Goal: Transaction & Acquisition: Purchase product/service

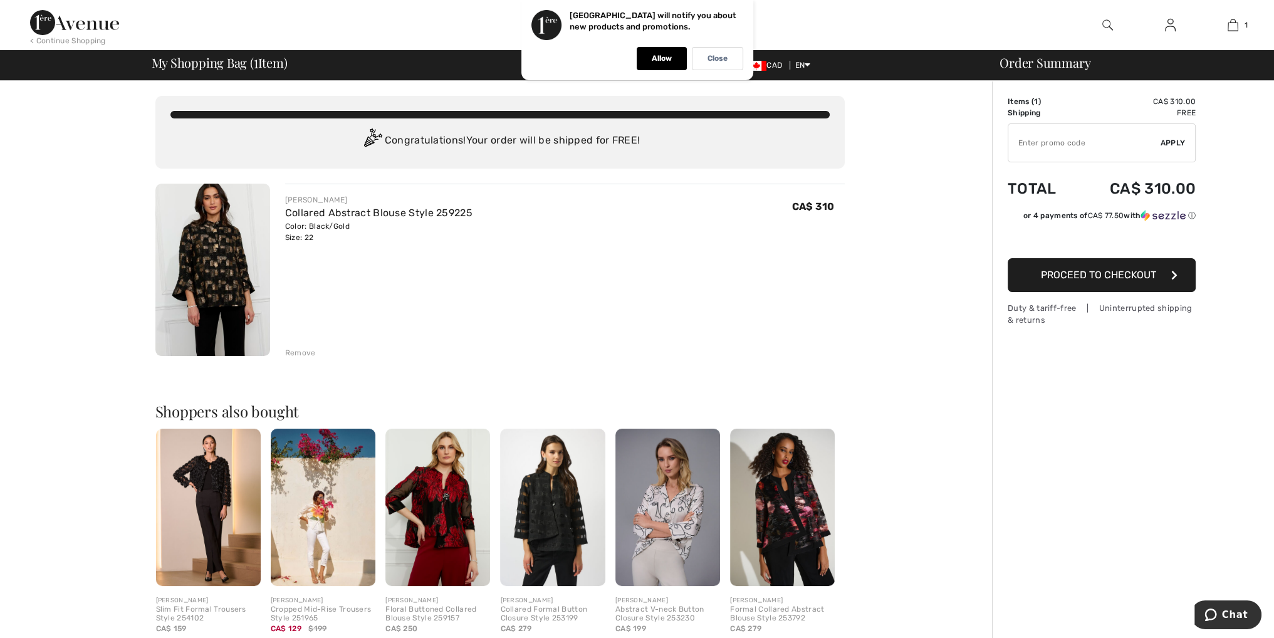
click at [222, 276] on img at bounding box center [212, 270] width 115 height 172
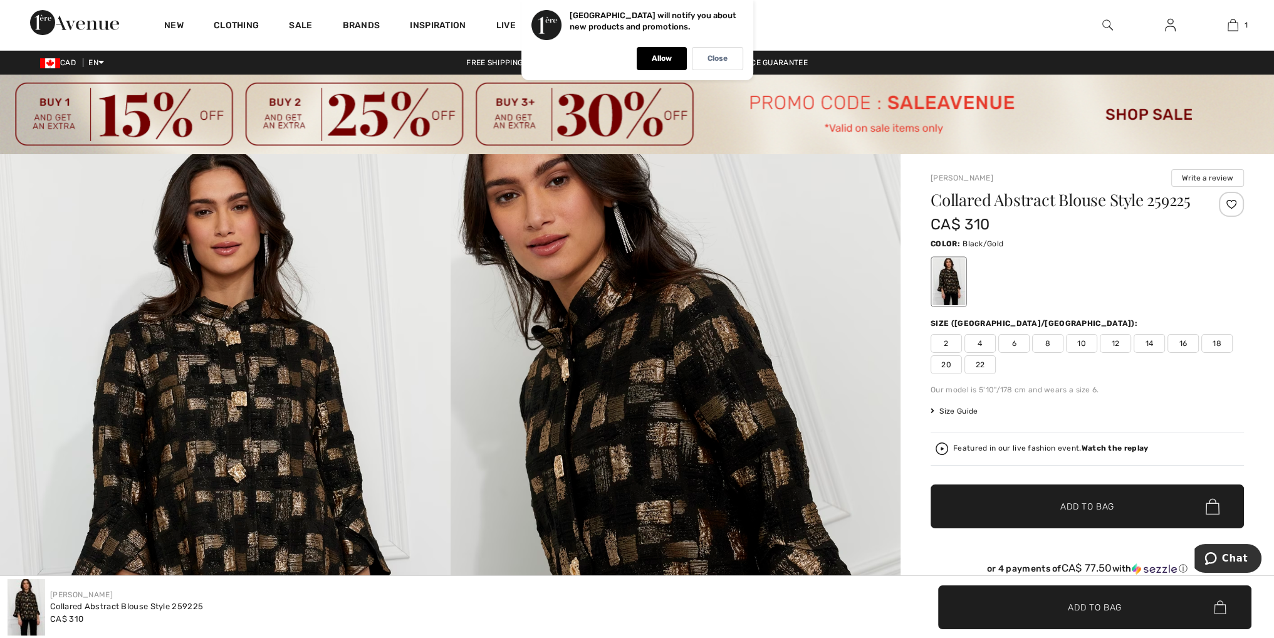
click at [206, 504] on img at bounding box center [225, 492] width 451 height 676
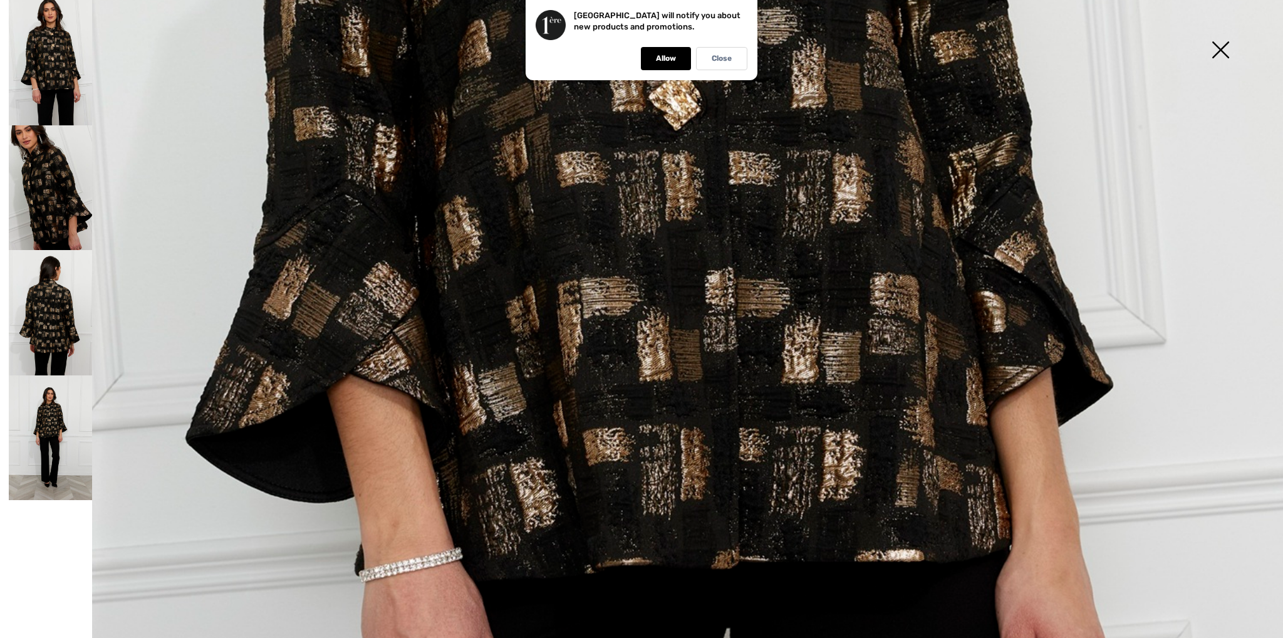
scroll to position [815, 0]
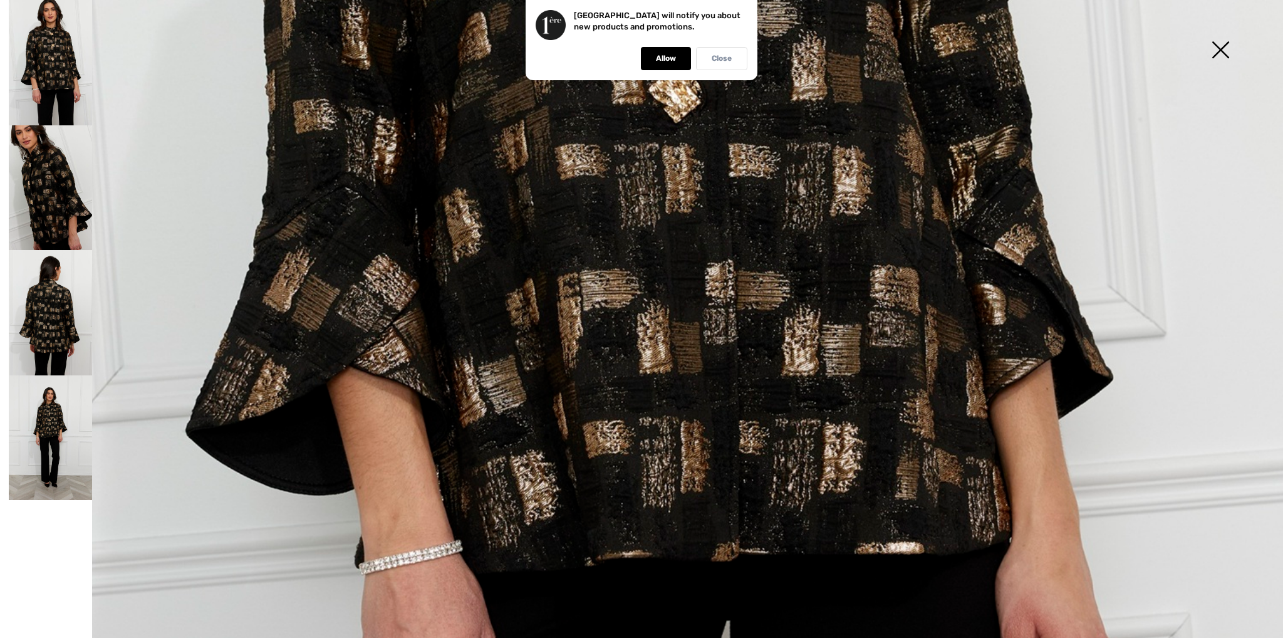
click at [733, 56] on div "Close" at bounding box center [721, 58] width 51 height 23
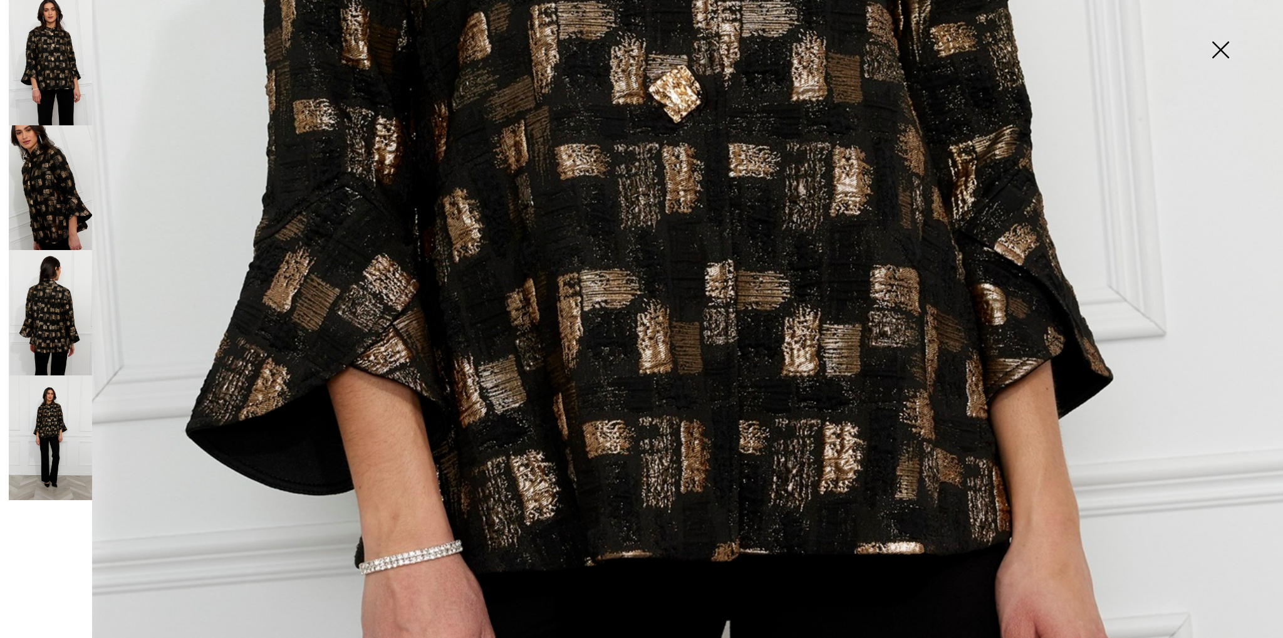
click at [48, 424] on img at bounding box center [50, 437] width 83 height 125
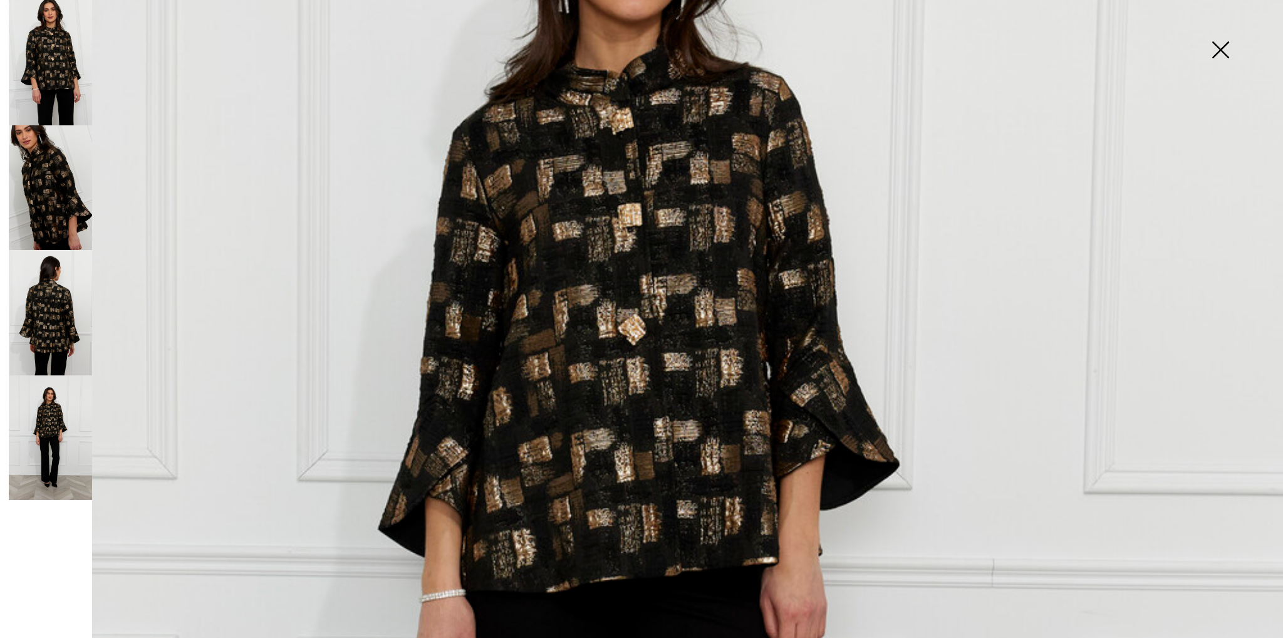
scroll to position [376, 0]
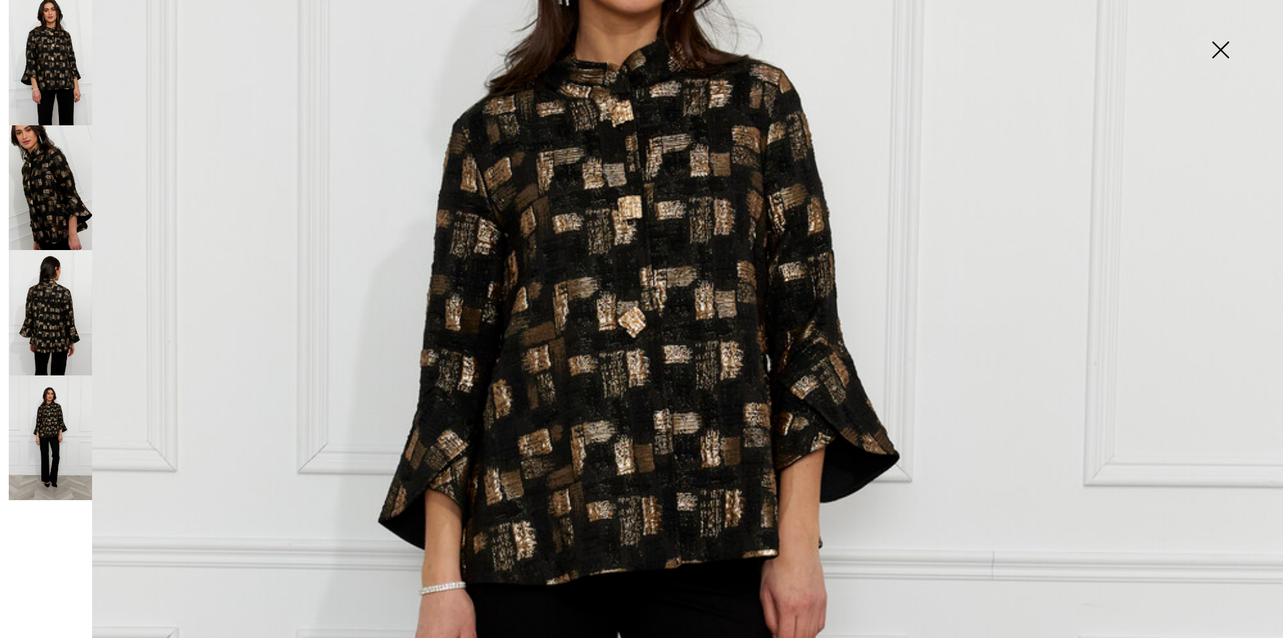
click at [48, 184] on img at bounding box center [50, 187] width 83 height 125
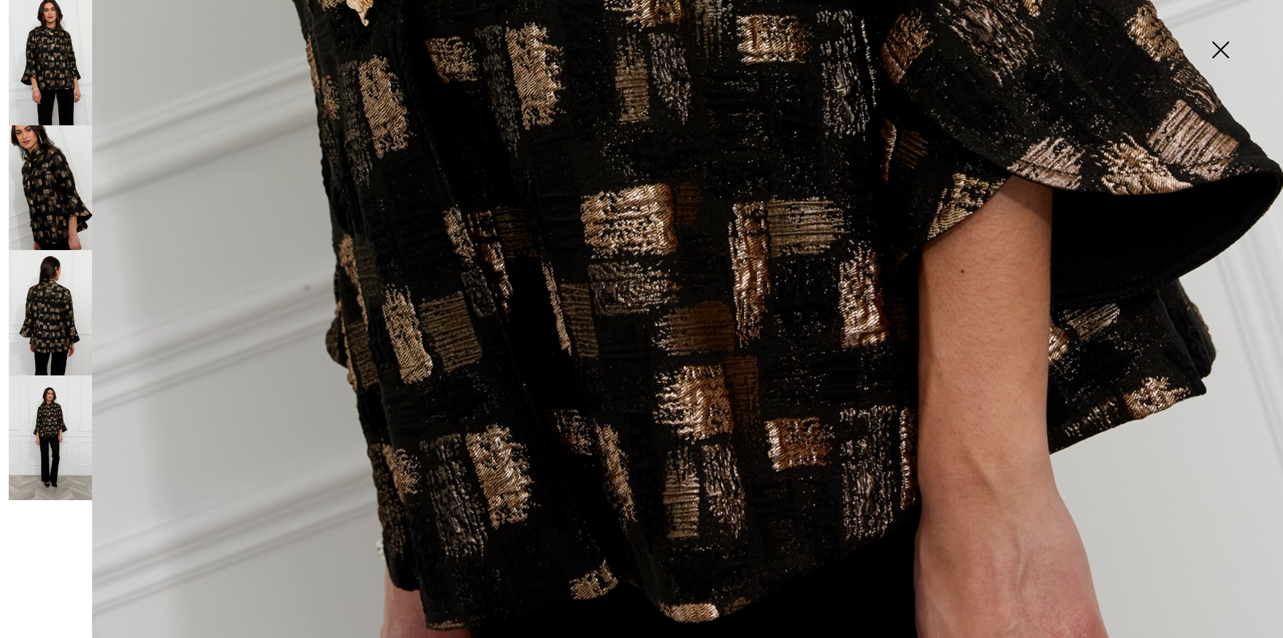
scroll to position [1273, 0]
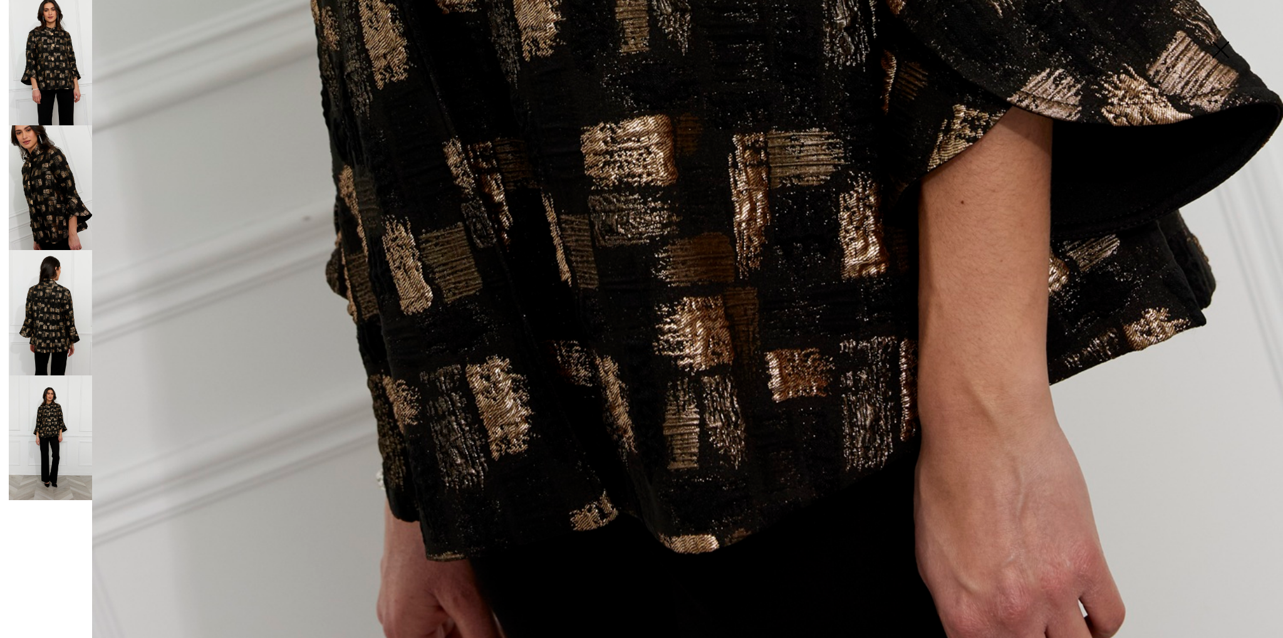
click at [66, 342] on img at bounding box center [50, 312] width 83 height 125
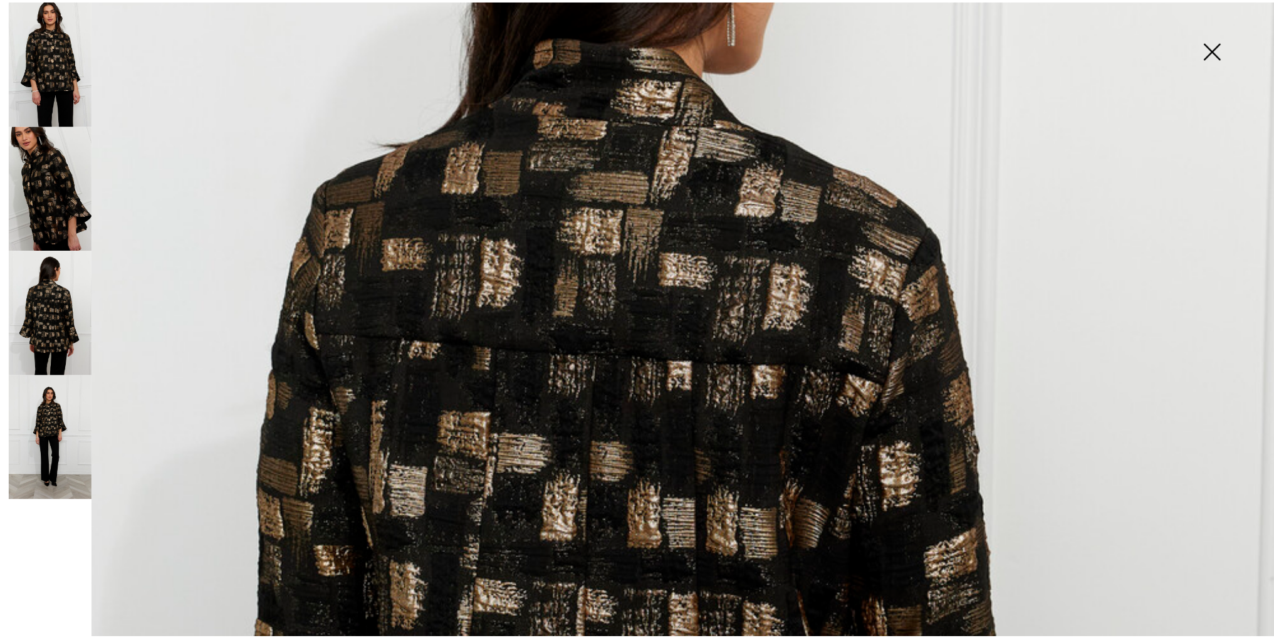
scroll to position [396, 0]
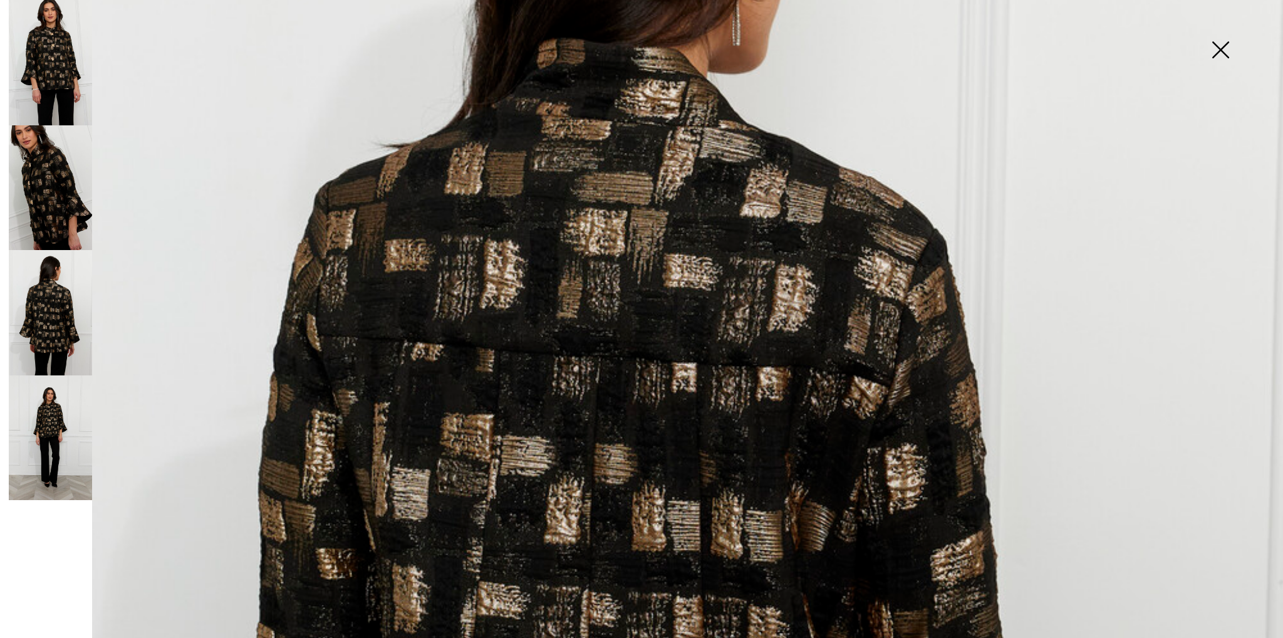
click at [40, 431] on img at bounding box center [50, 437] width 83 height 125
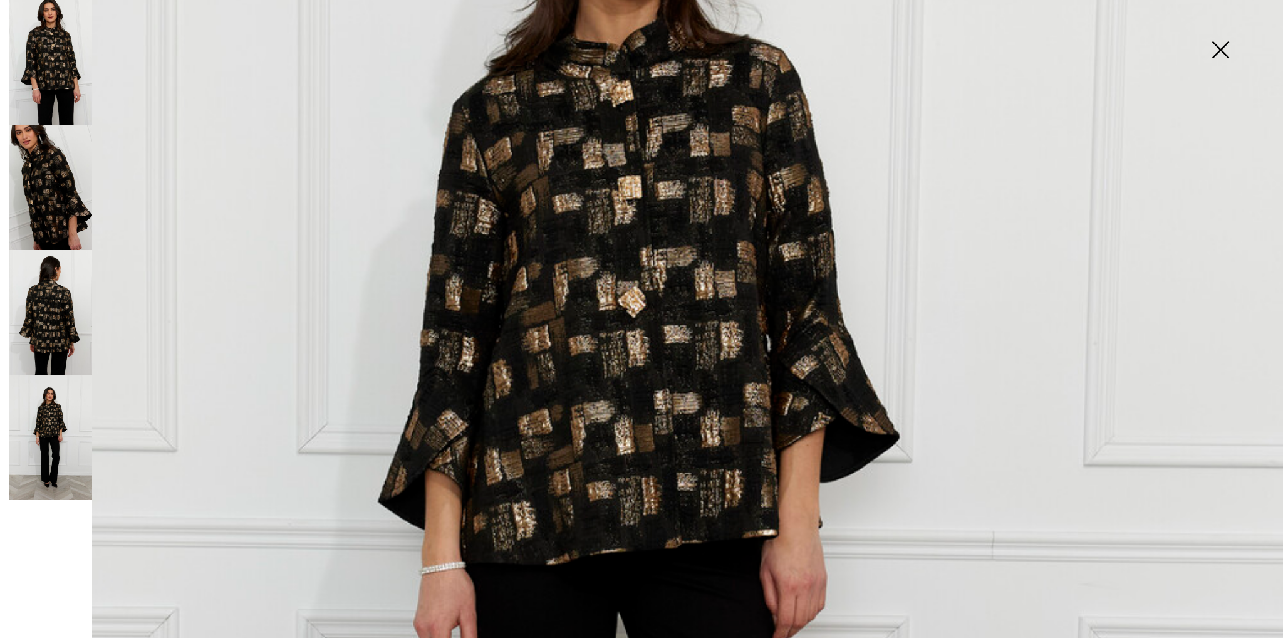
click at [1219, 49] on img at bounding box center [1220, 51] width 63 height 65
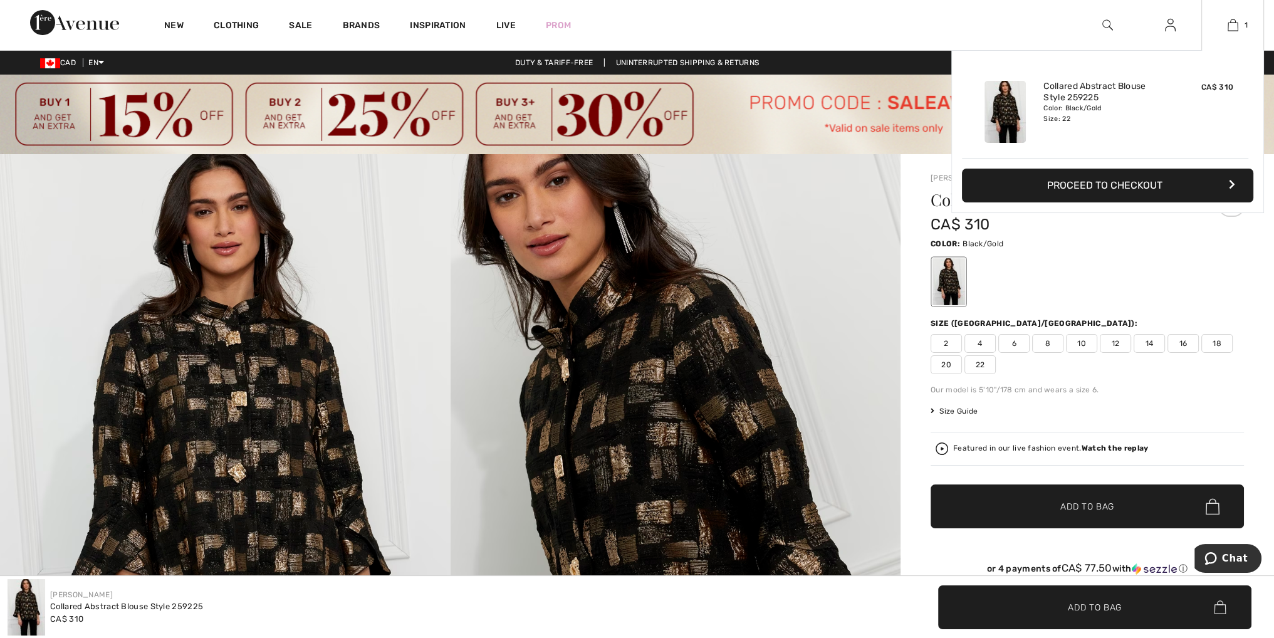
click at [1188, 249] on div "Added to Bag Frank Lyman Collared Abstract Blouse Style 259225 CA$ 310 Color: B…" at bounding box center [1107, 161] width 313 height 222
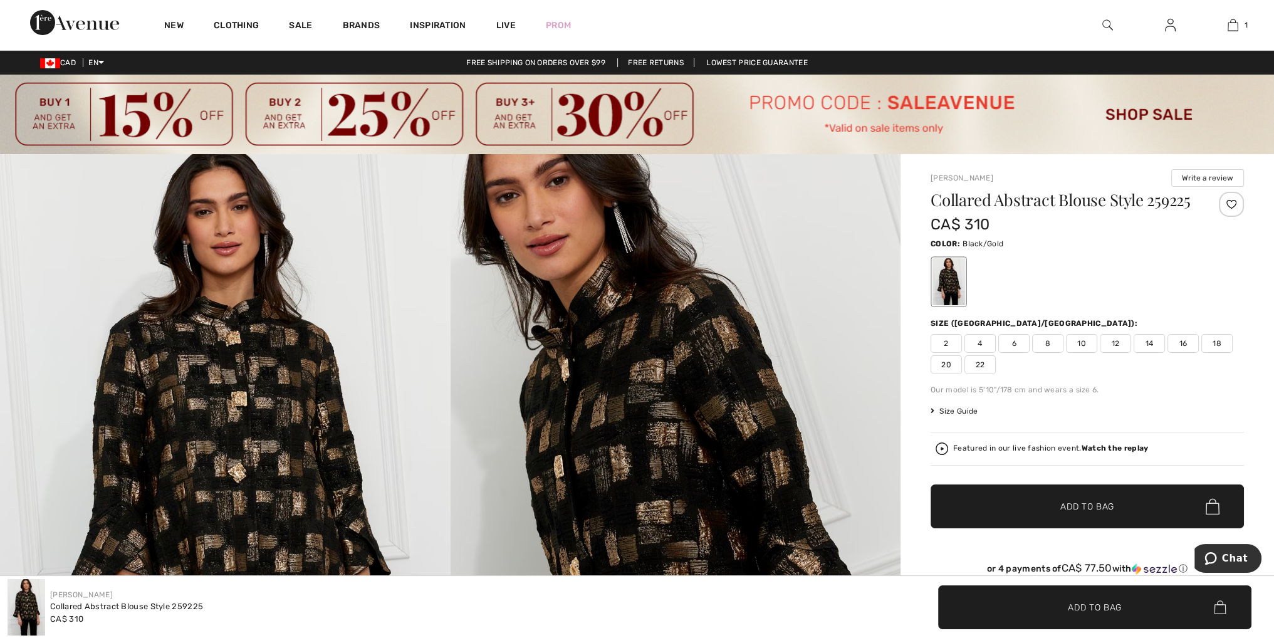
click at [1167, 108] on img at bounding box center [637, 115] width 1274 height 80
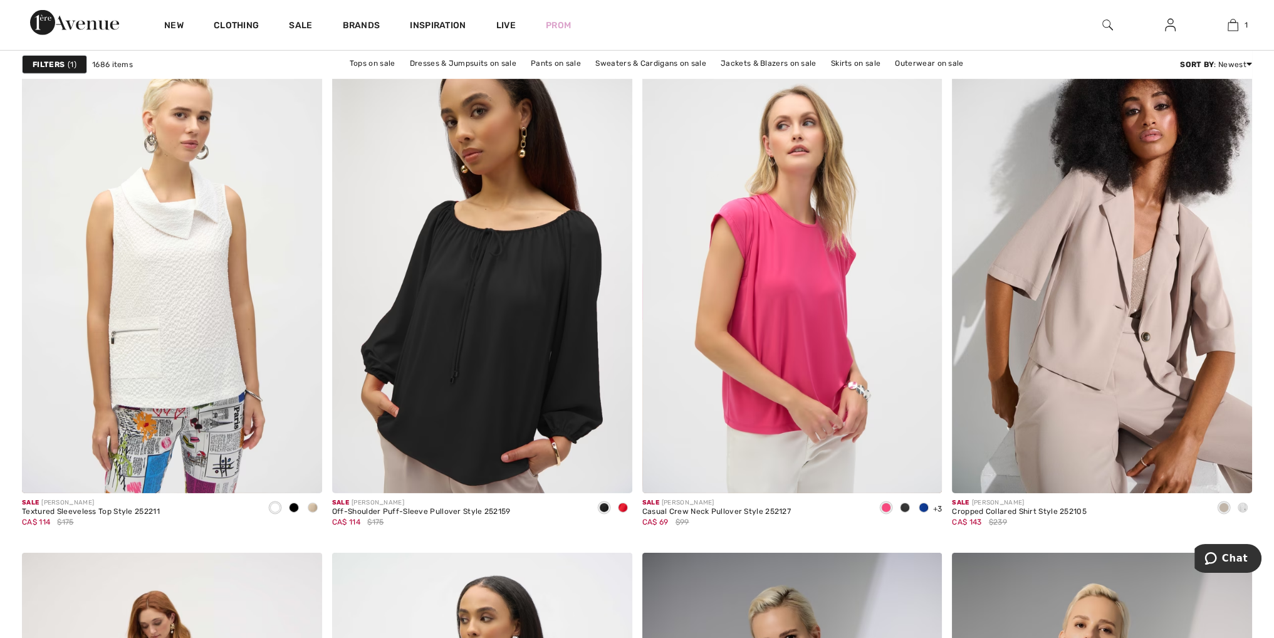
scroll to position [5264, 0]
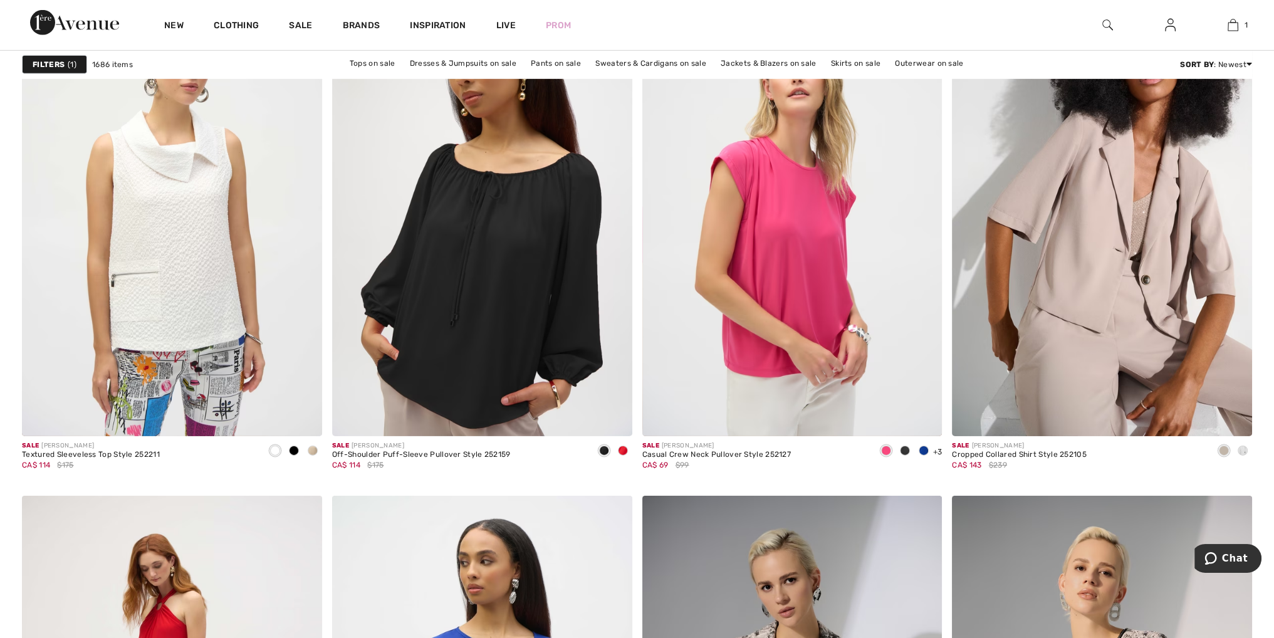
click at [55, 62] on strong "Filters" at bounding box center [49, 64] width 32 height 11
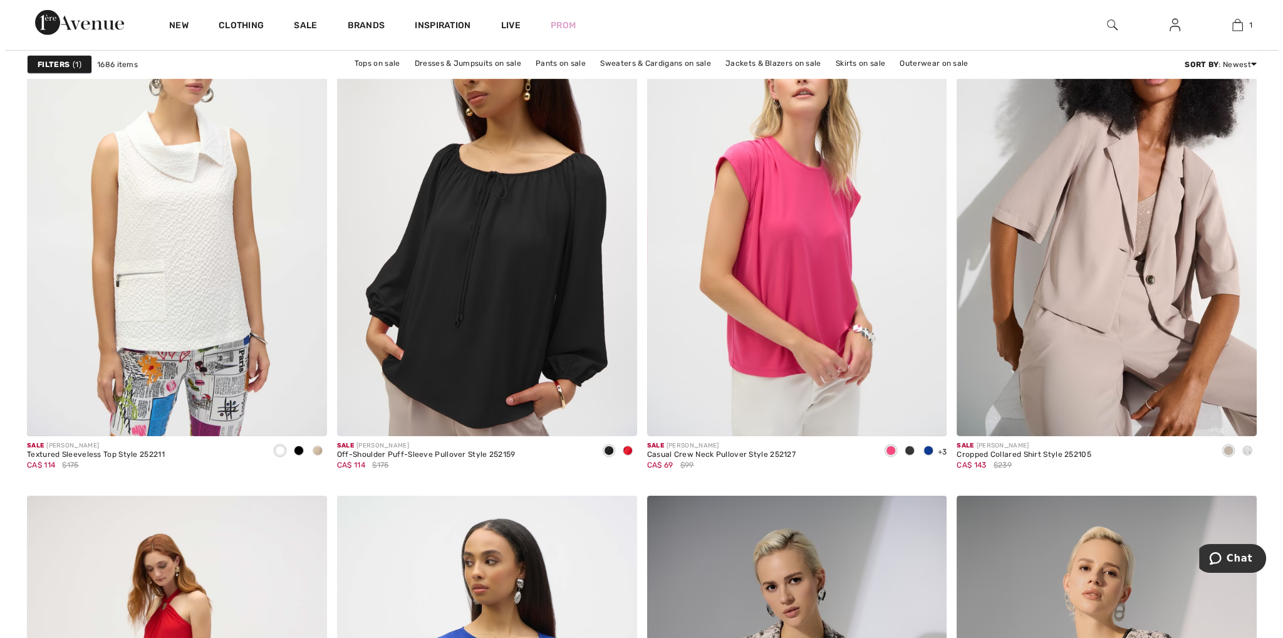
scroll to position [5298, 0]
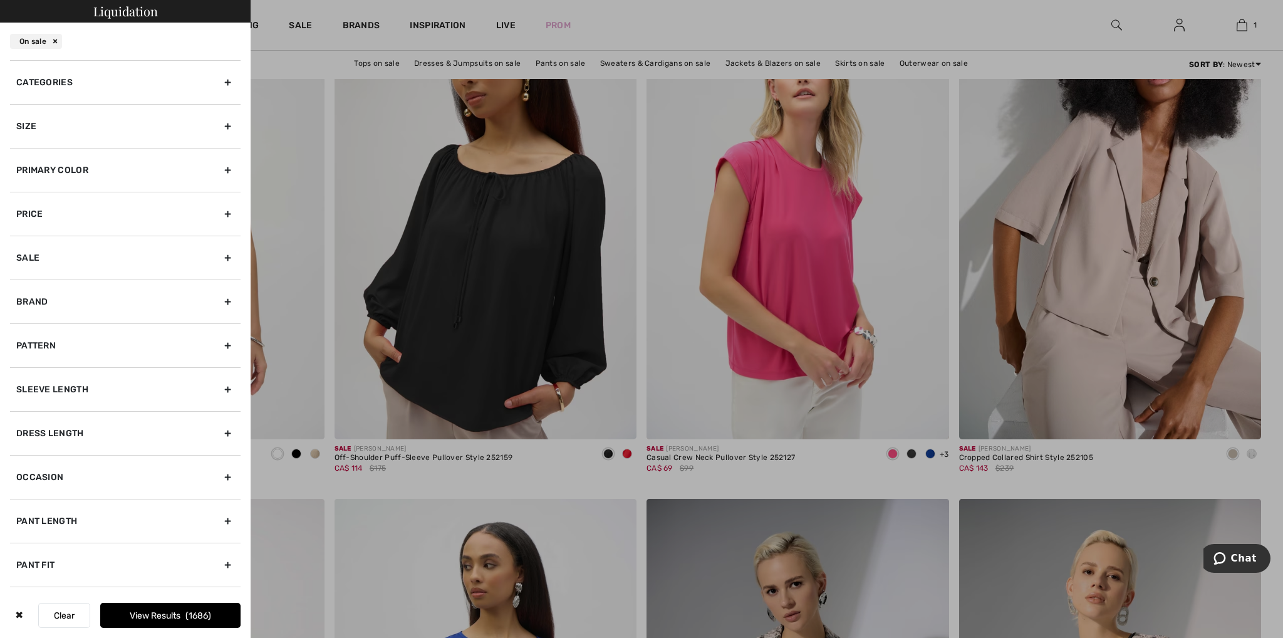
click at [218, 123] on div "Size" at bounding box center [125, 126] width 231 height 44
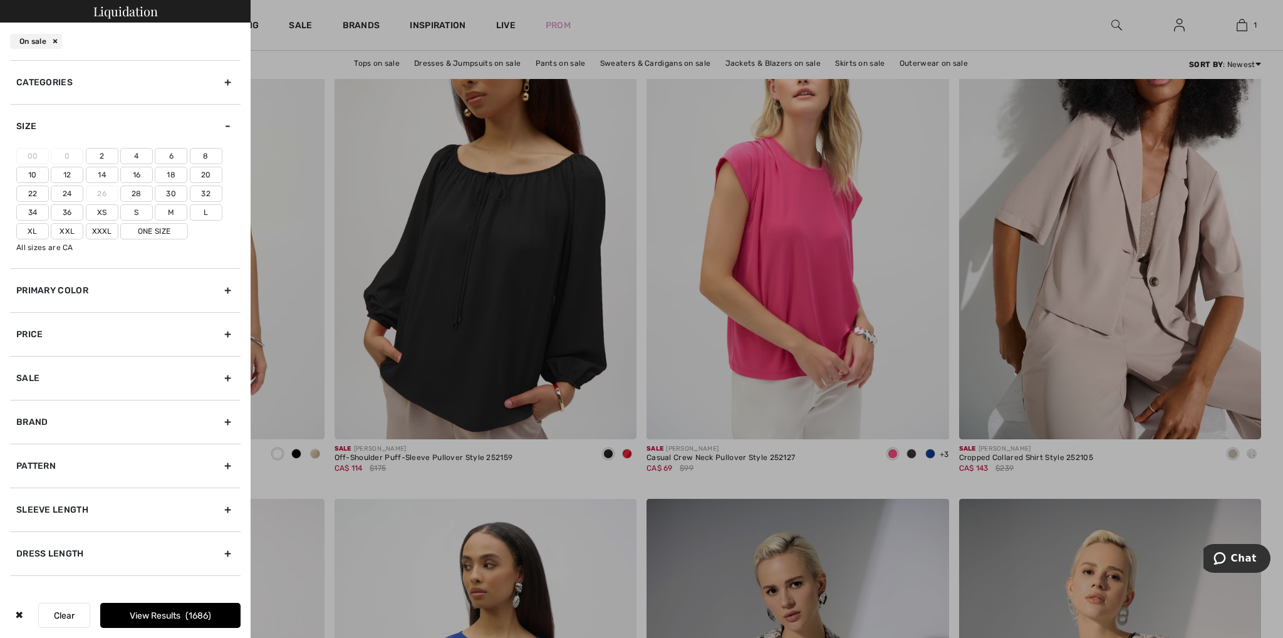
click at [205, 171] on label "20" at bounding box center [206, 175] width 33 height 16
click at [0, 0] on input"] "20" at bounding box center [0, 0] width 0 height 0
click at [66, 225] on label "Xxl" at bounding box center [67, 231] width 33 height 16
click at [0, 0] on input"] "Xxl" at bounding box center [0, 0] width 0 height 0
click at [147, 227] on label "One Size" at bounding box center [154, 231] width 68 height 16
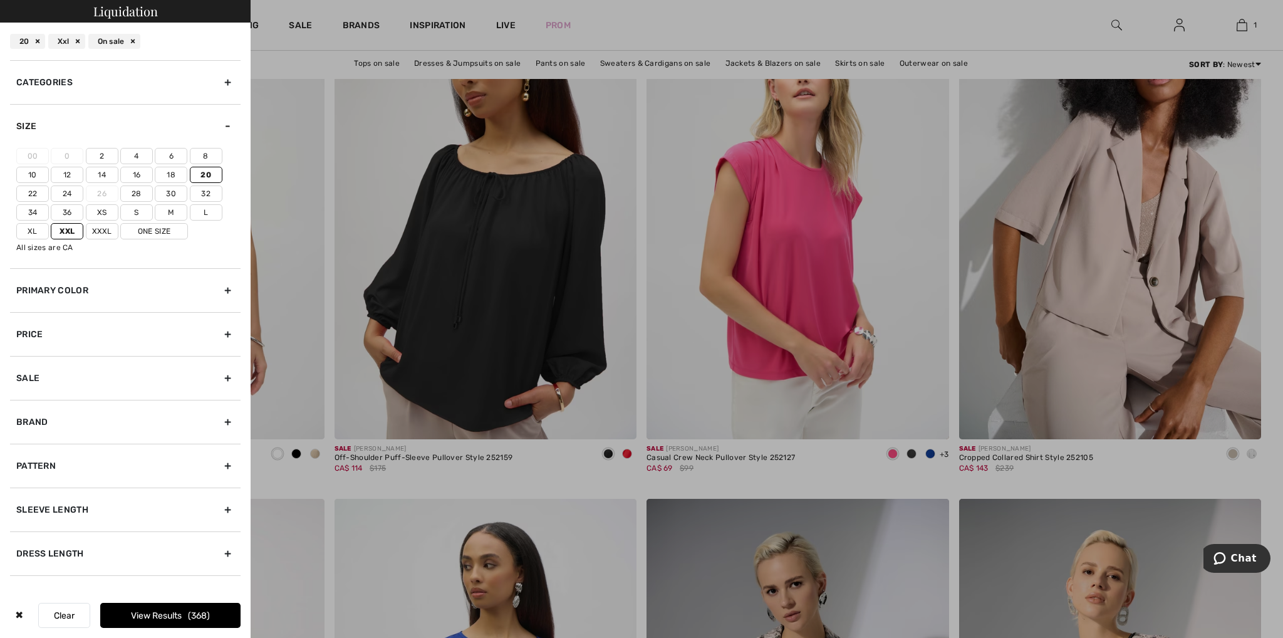
click at [0, 0] on input"] "One Size" at bounding box center [0, 0] width 0 height 0
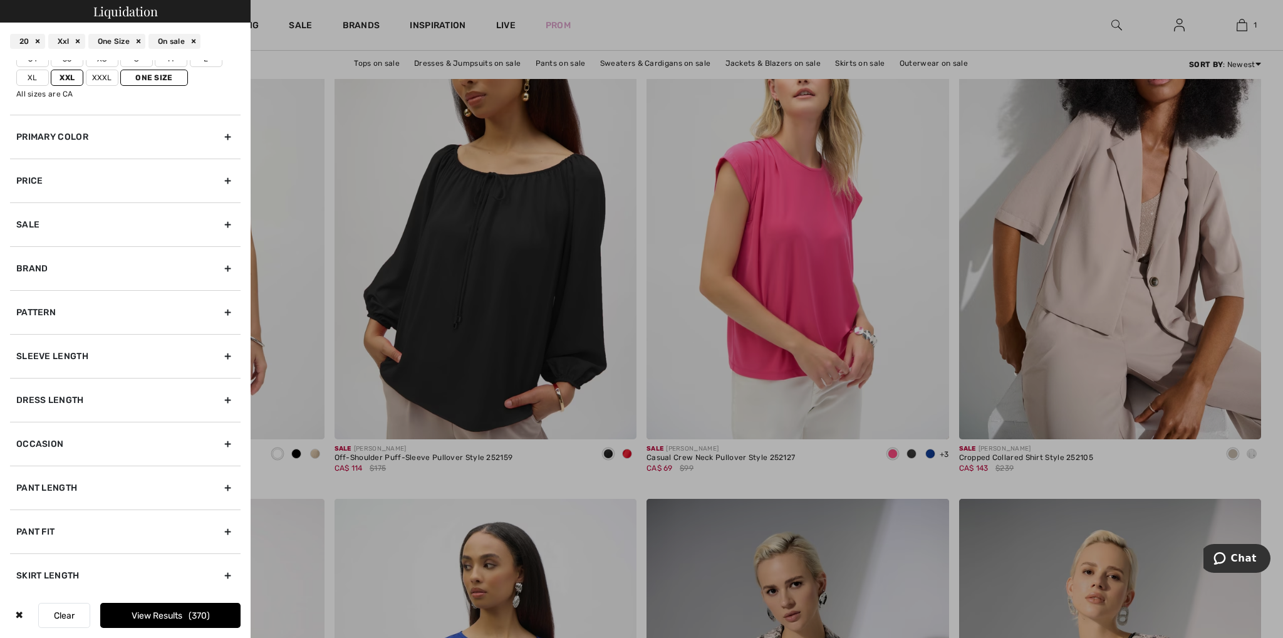
scroll to position [155, 0]
click at [217, 439] on div "Occasion" at bounding box center [125, 442] width 231 height 44
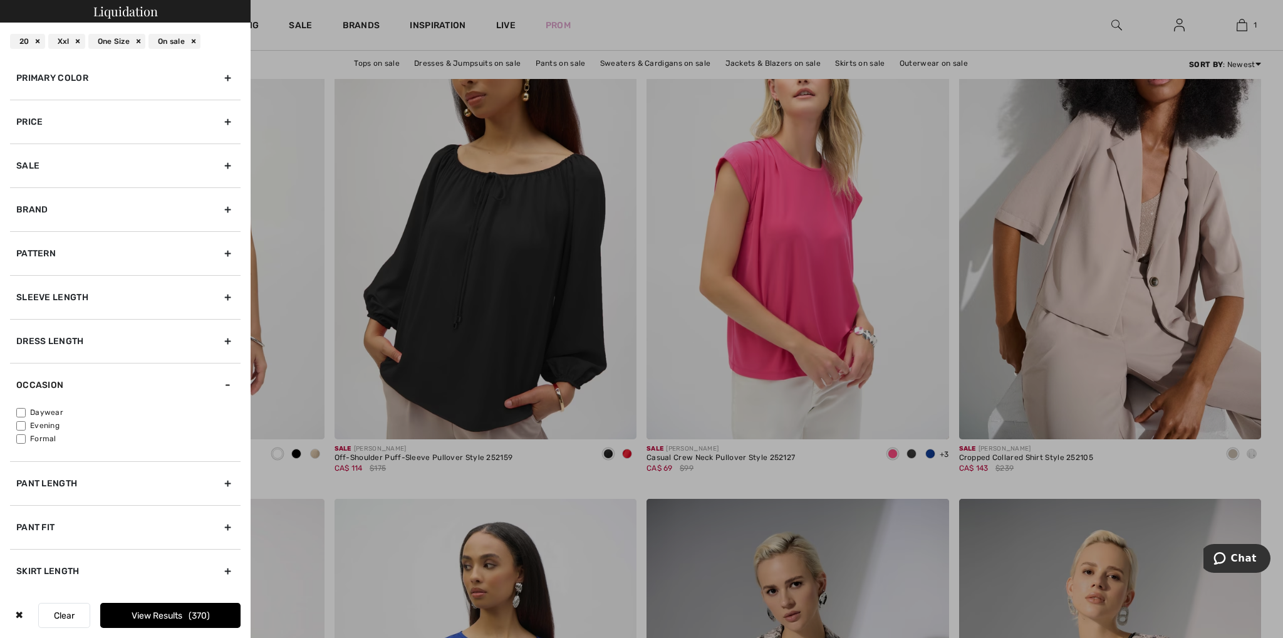
scroll to position [88, 0]
click at [21, 426] on input"] "Evening" at bounding box center [20, 430] width 9 height 9
checkbox input"] "true"
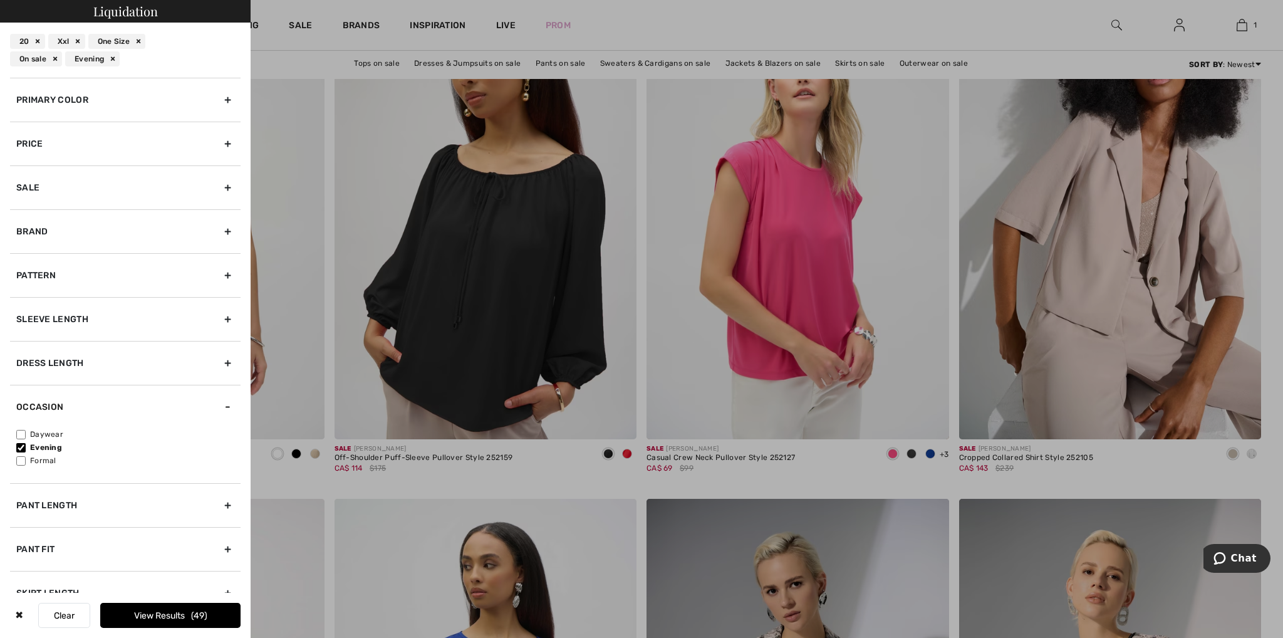
click at [22, 459] on input"] "Formal" at bounding box center [20, 460] width 9 height 9
checkbox input"] "true"
click at [161, 619] on button "View Results 85" at bounding box center [170, 615] width 140 height 25
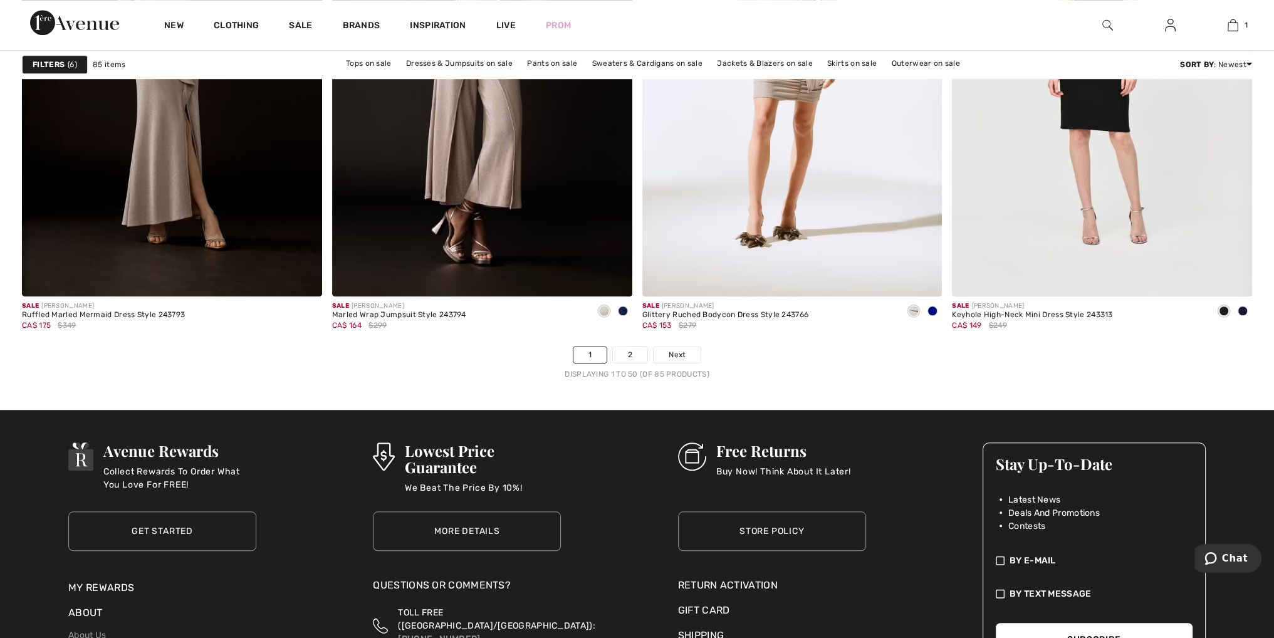
scroll to position [7708, 0]
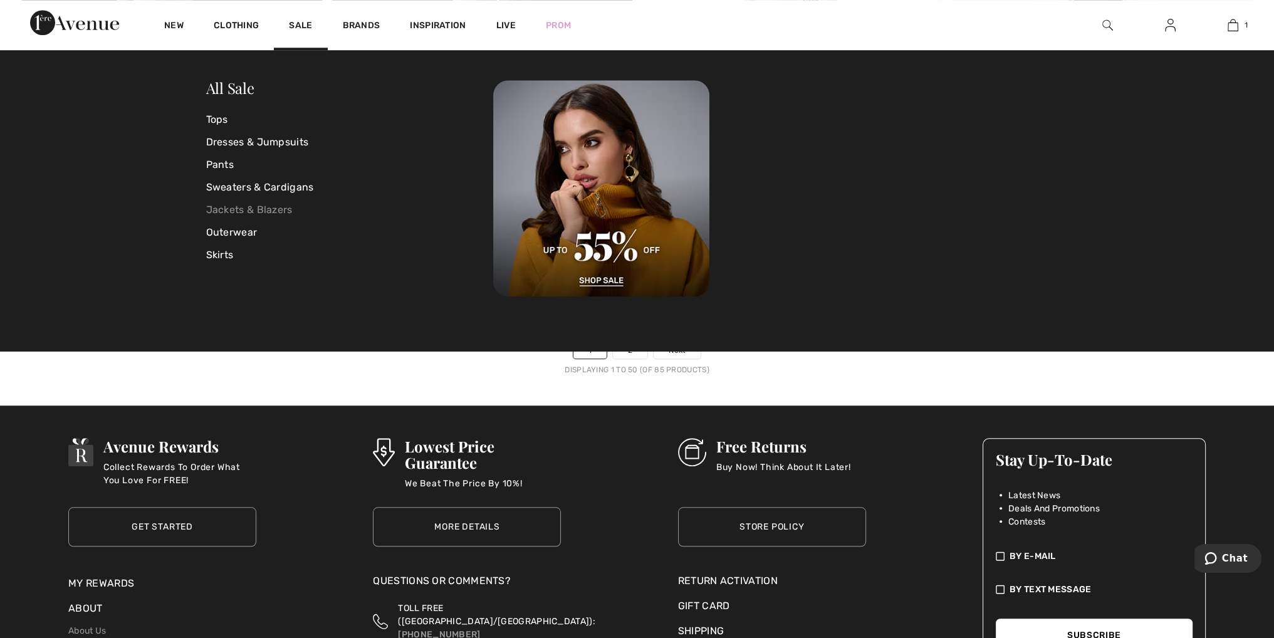
click at [263, 207] on link "Jackets & Blazers" at bounding box center [350, 210] width 288 height 23
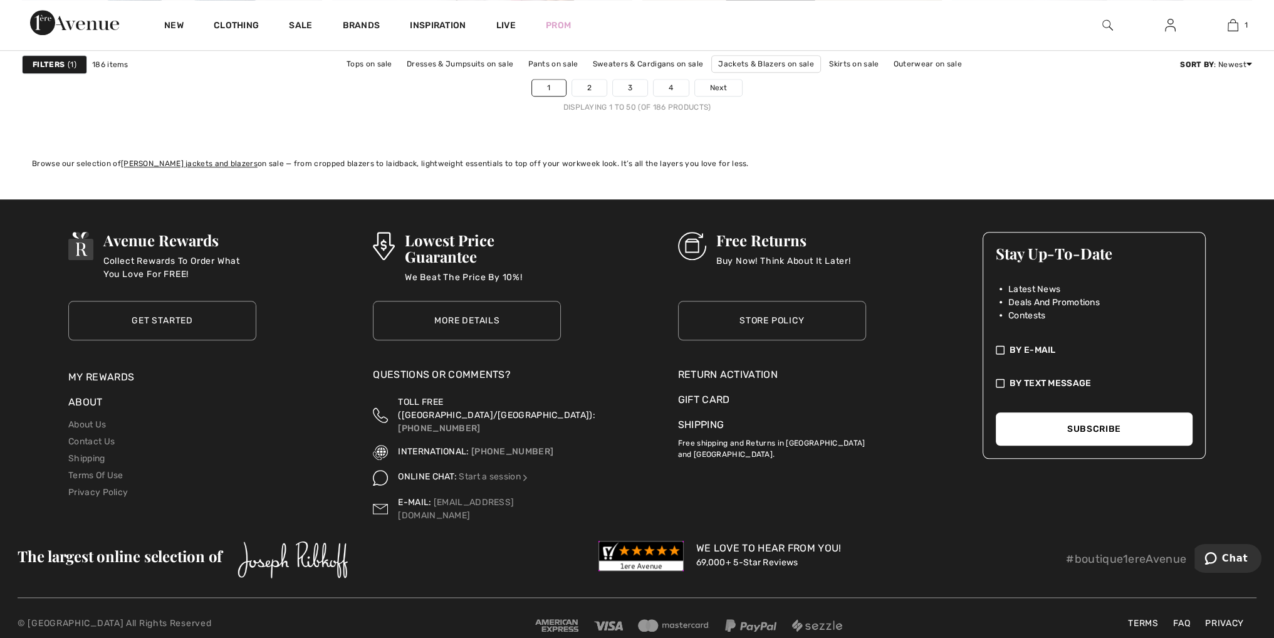
scroll to position [7974, 0]
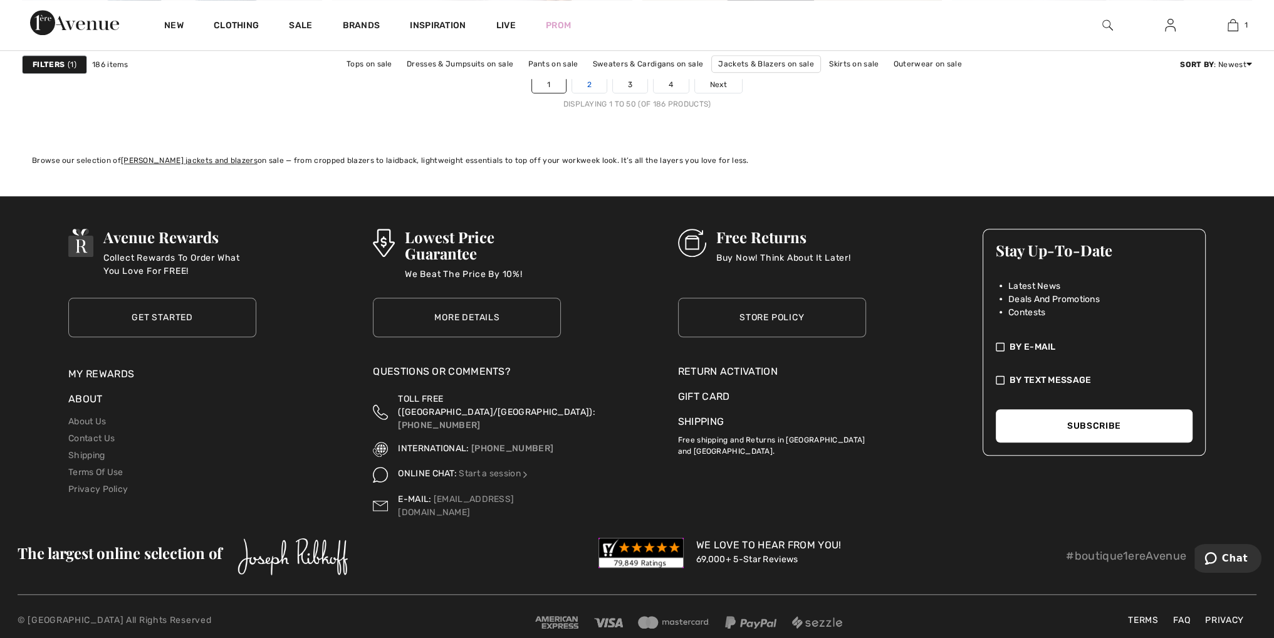
click at [588, 80] on link "2" at bounding box center [589, 84] width 34 height 16
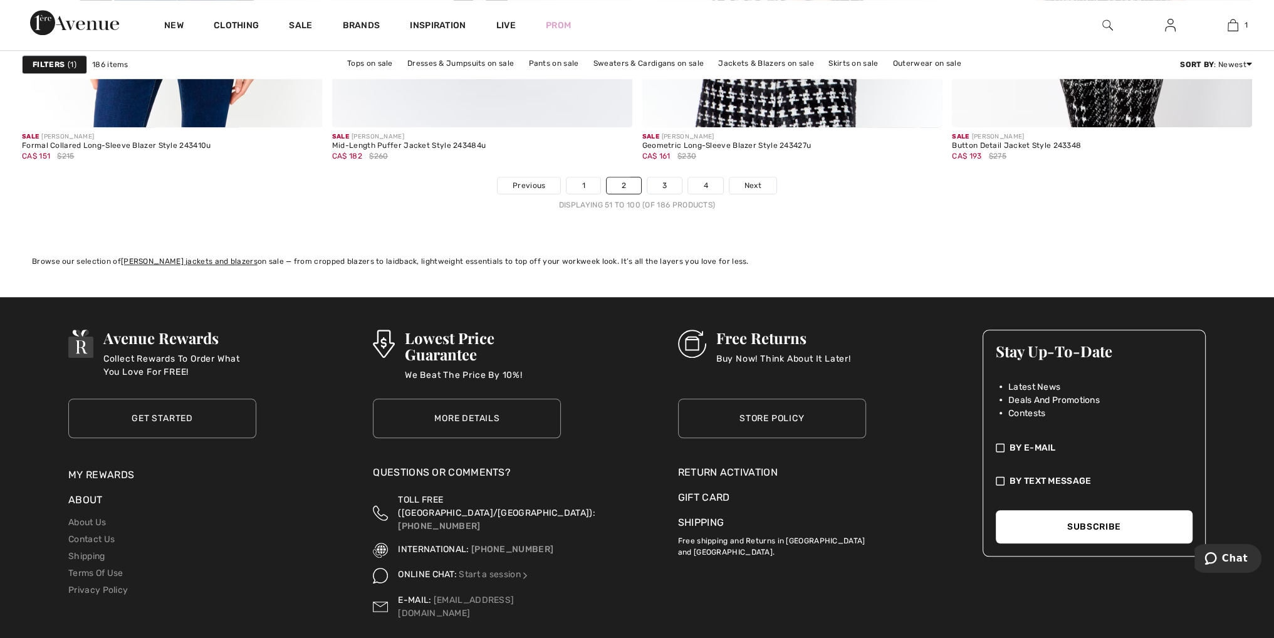
scroll to position [7959, 0]
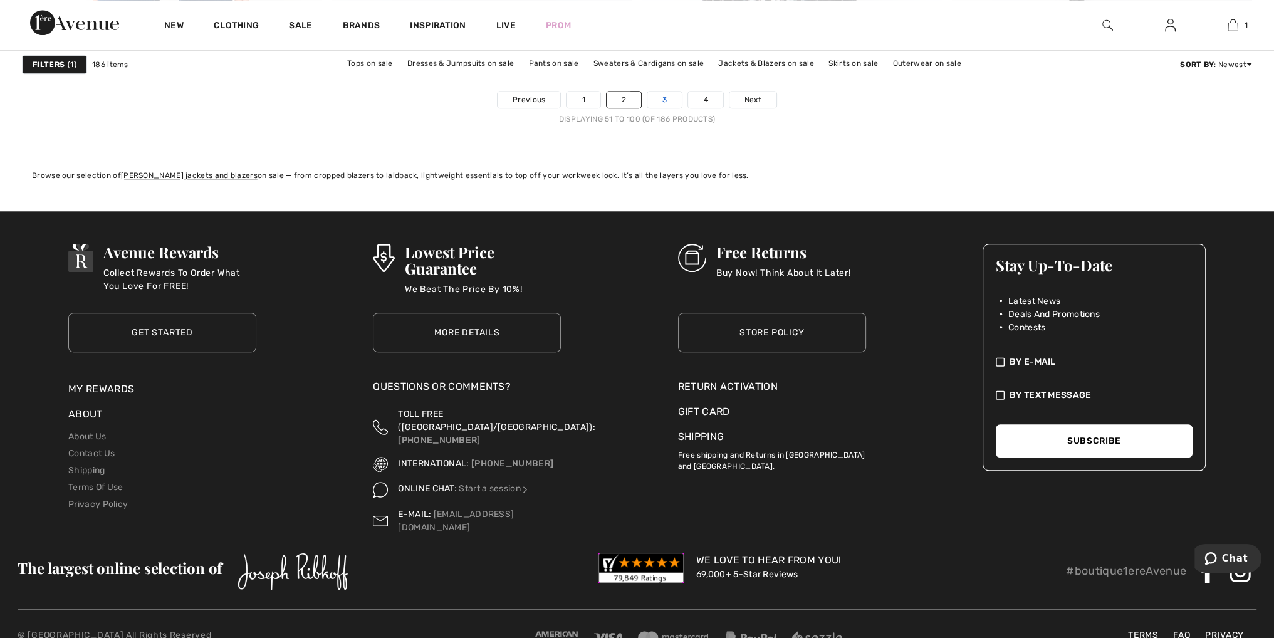
click at [661, 97] on link "3" at bounding box center [664, 99] width 34 height 16
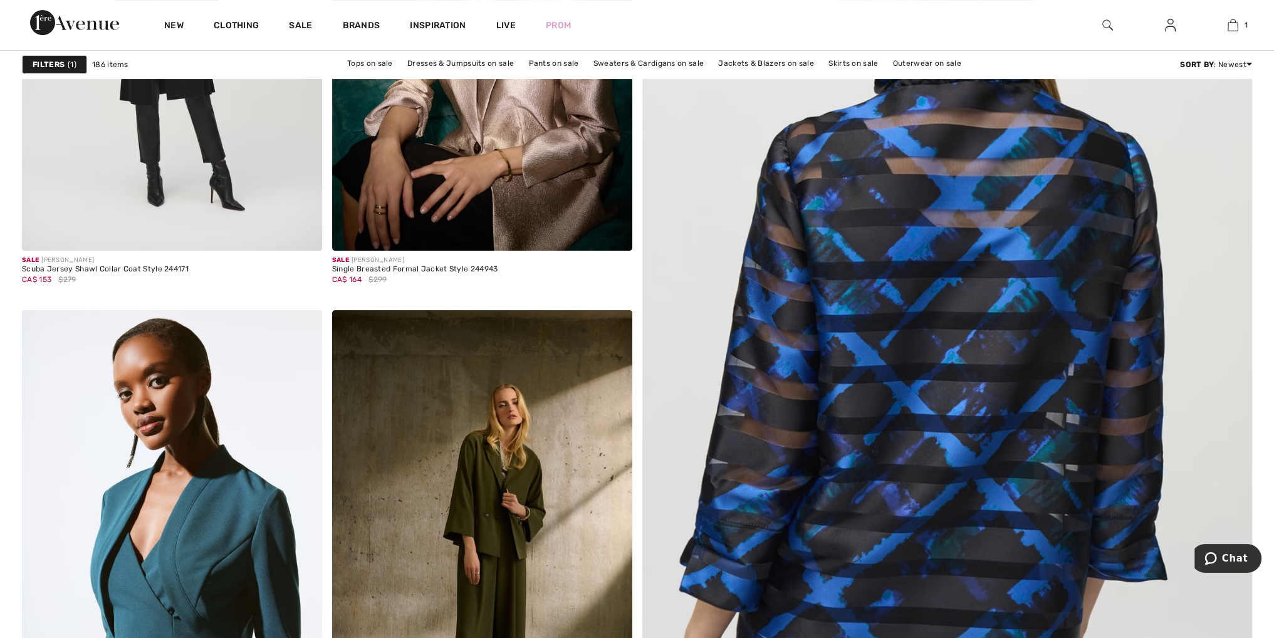
scroll to position [439, 0]
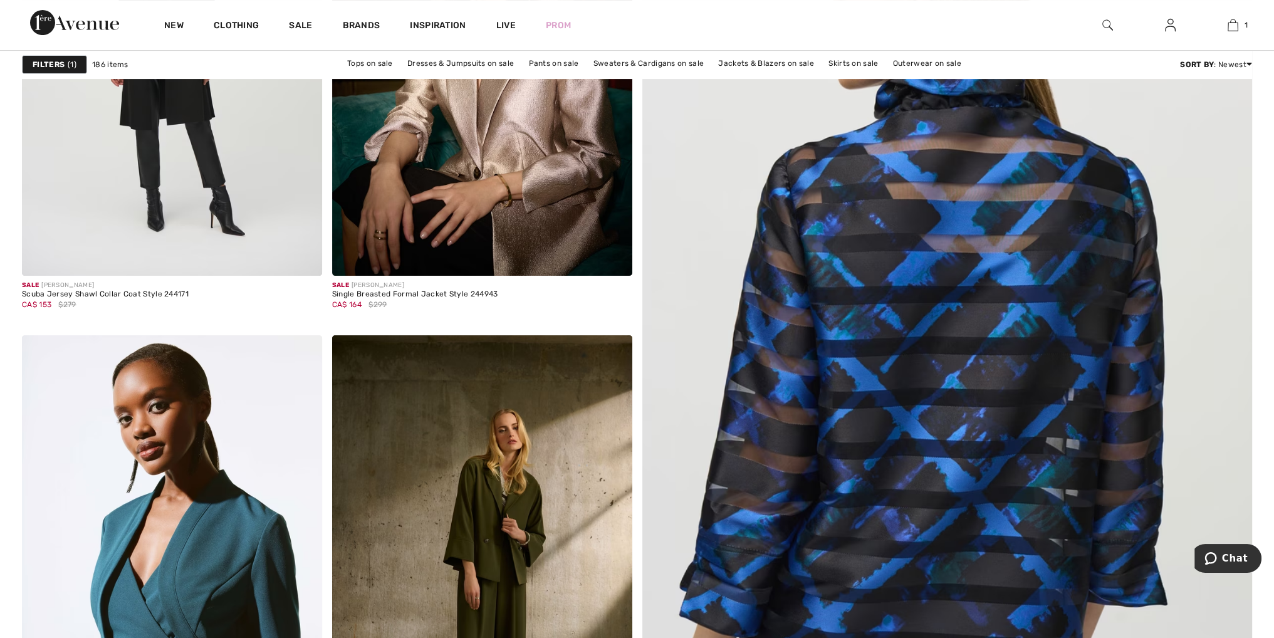
click at [1028, 300] on img at bounding box center [947, 375] width 732 height 1098
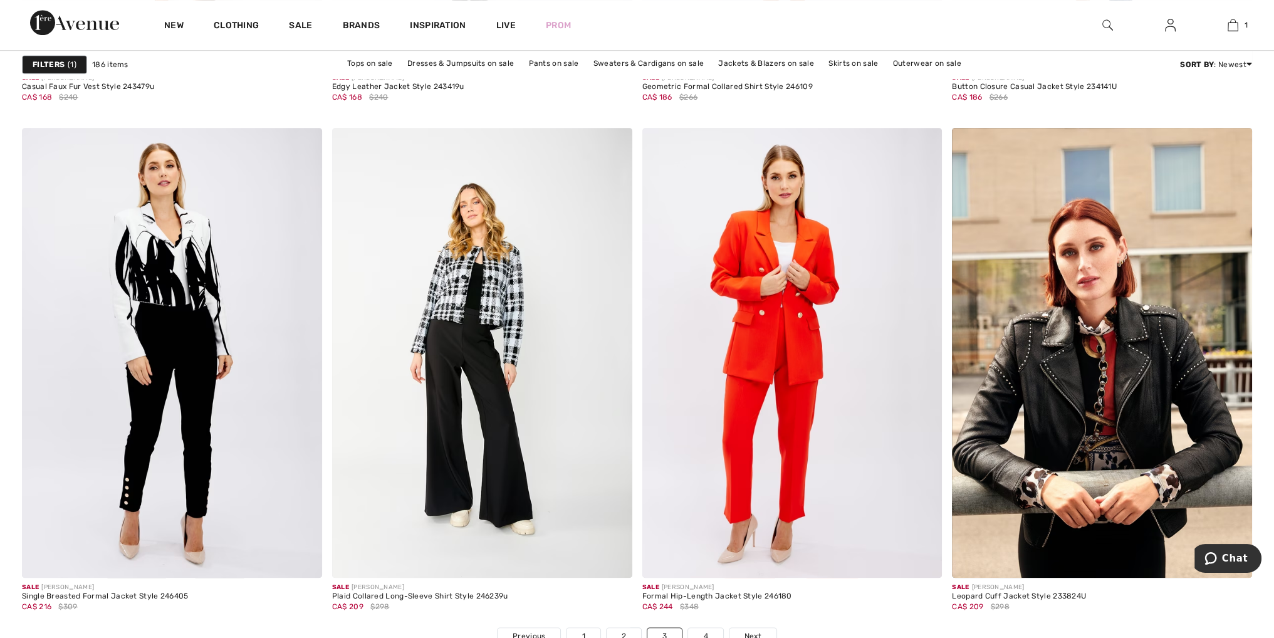
scroll to position [7583, 0]
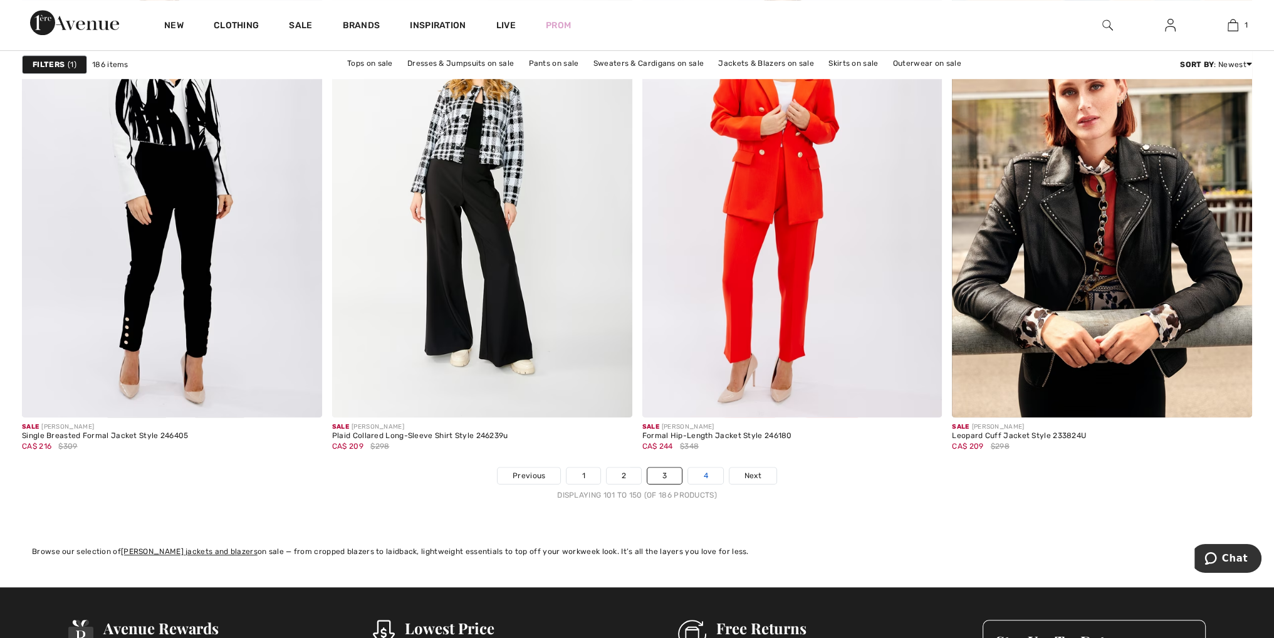
click at [706, 469] on link "4" at bounding box center [705, 475] width 34 height 16
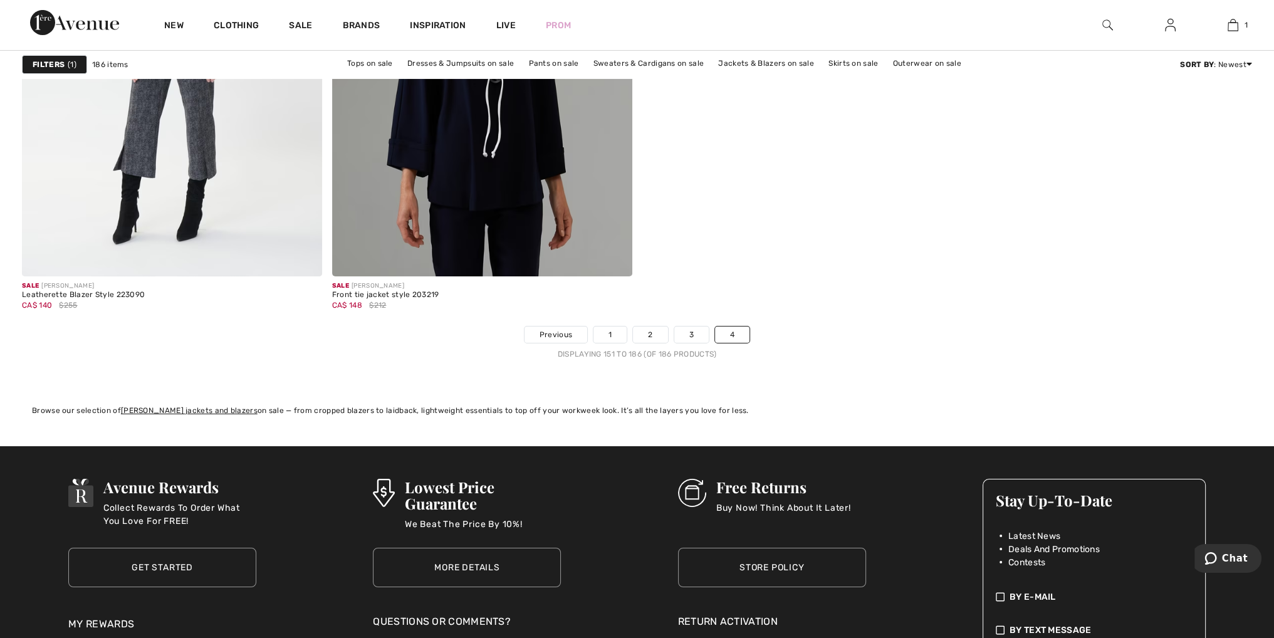
scroll to position [5953, 0]
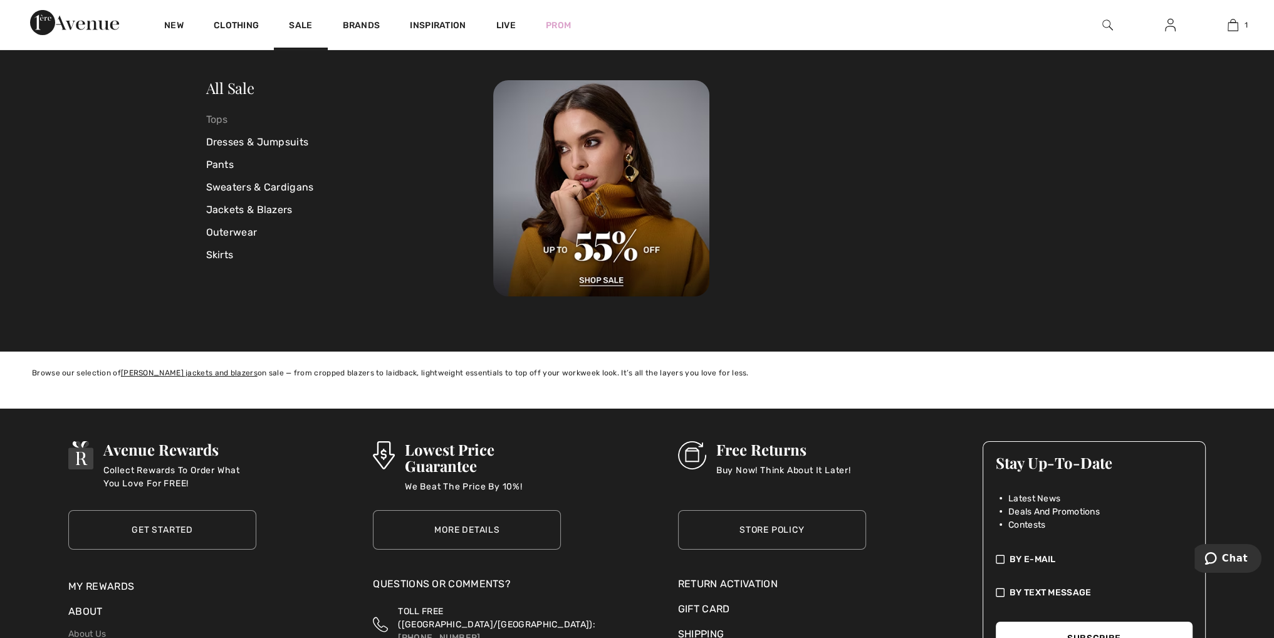
click at [212, 116] on link "Tops" at bounding box center [350, 119] width 288 height 23
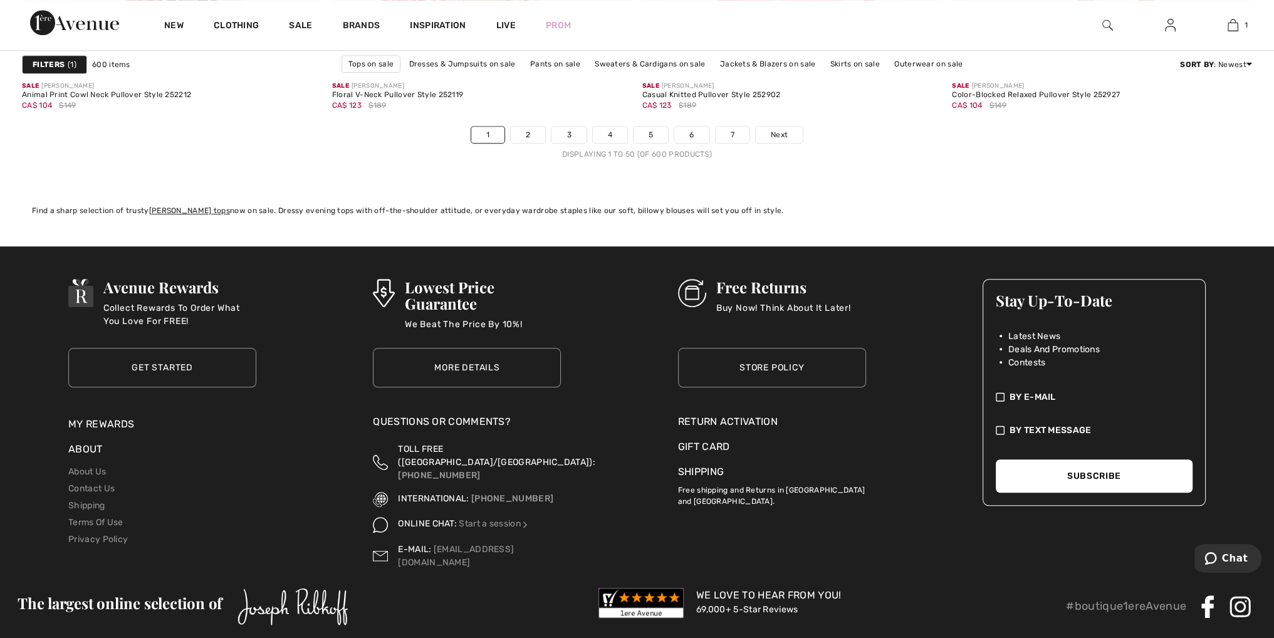
scroll to position [7974, 0]
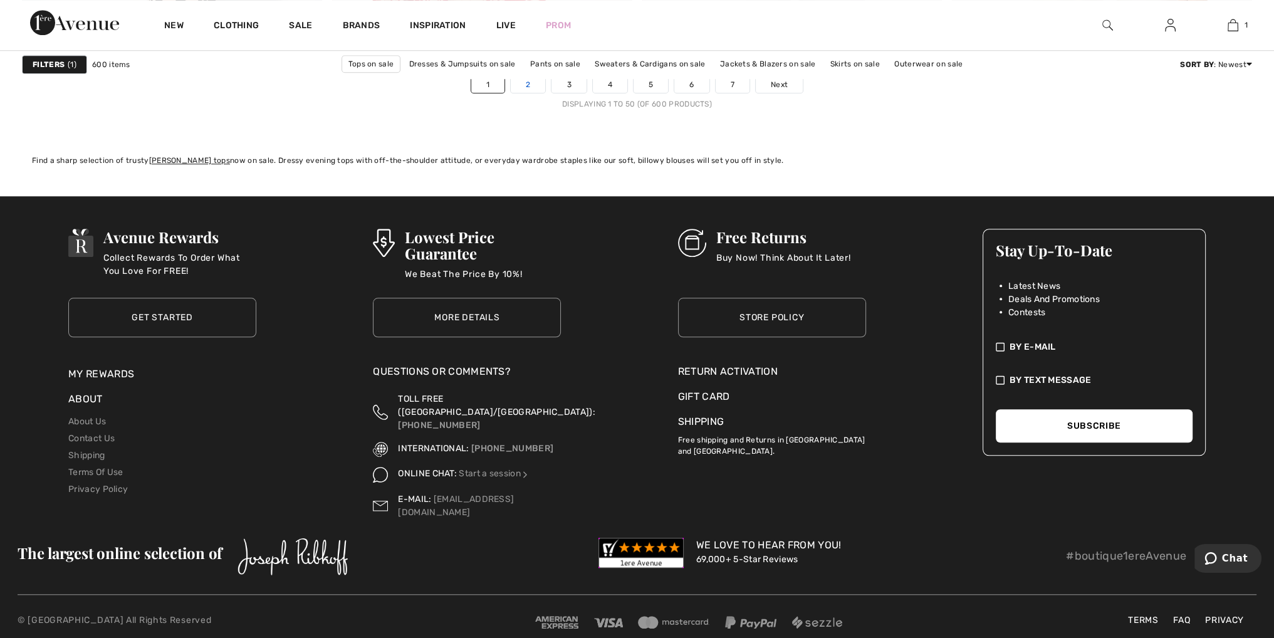
click at [528, 80] on link "2" at bounding box center [528, 84] width 34 height 16
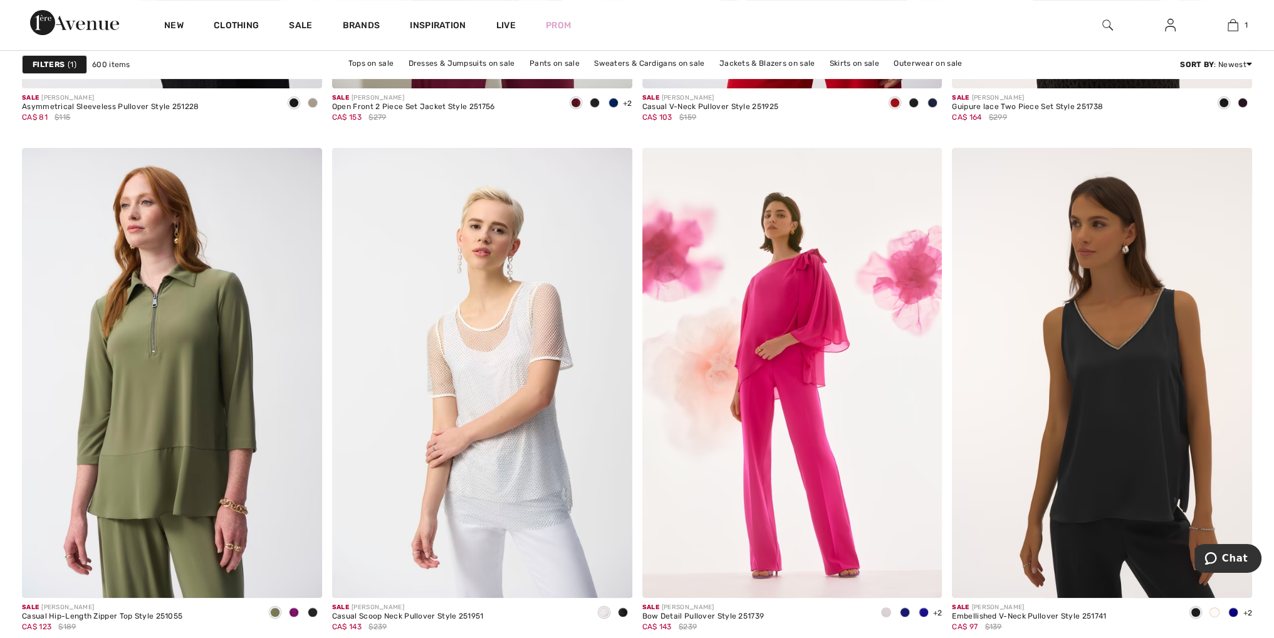
scroll to position [6893, 0]
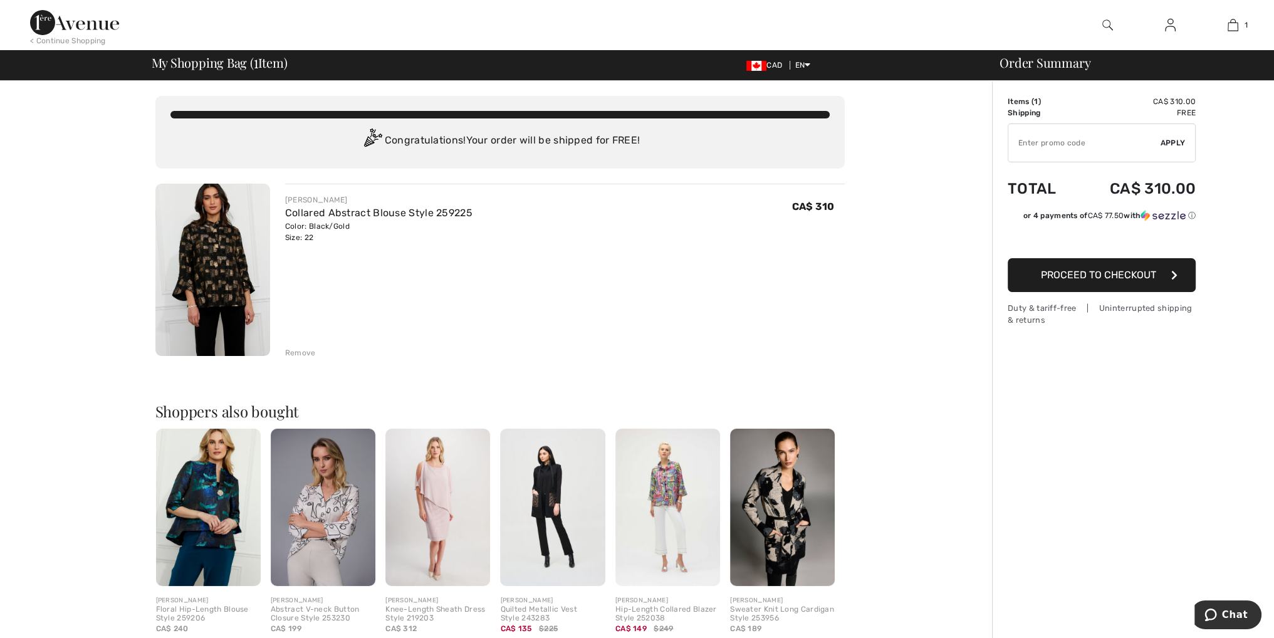
click at [787, 546] on img at bounding box center [782, 507] width 105 height 157
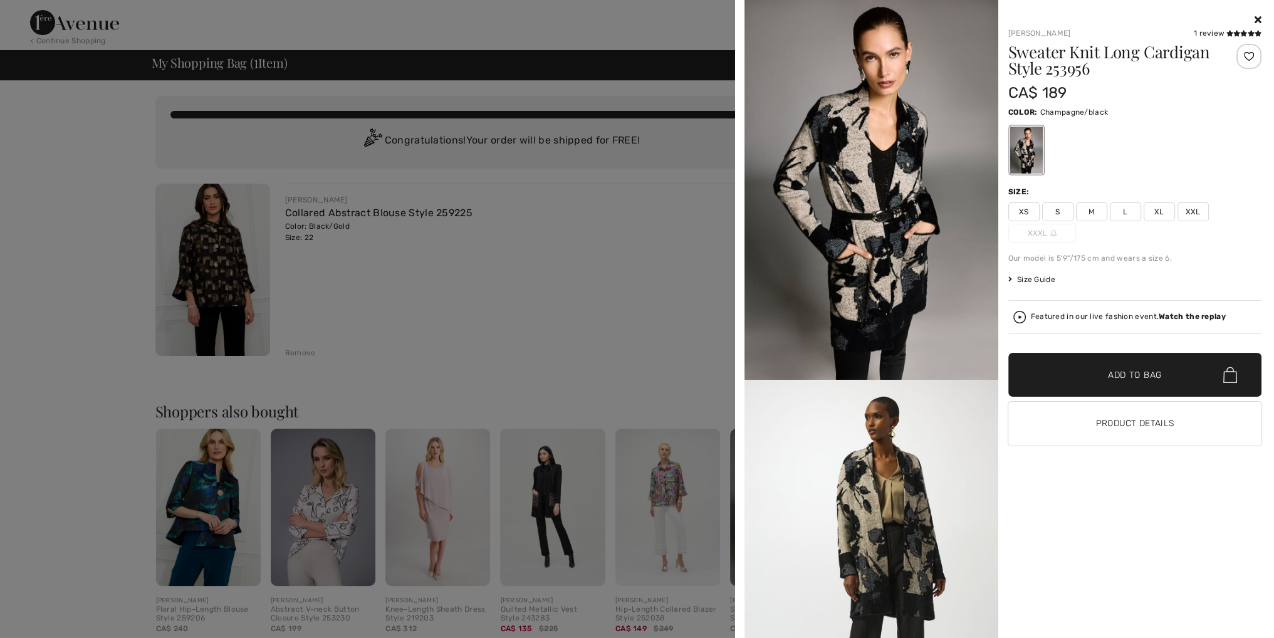
click at [847, 311] on img at bounding box center [871, 190] width 254 height 380
click at [898, 499] on img at bounding box center [871, 570] width 254 height 380
click at [897, 146] on img at bounding box center [871, 190] width 254 height 380
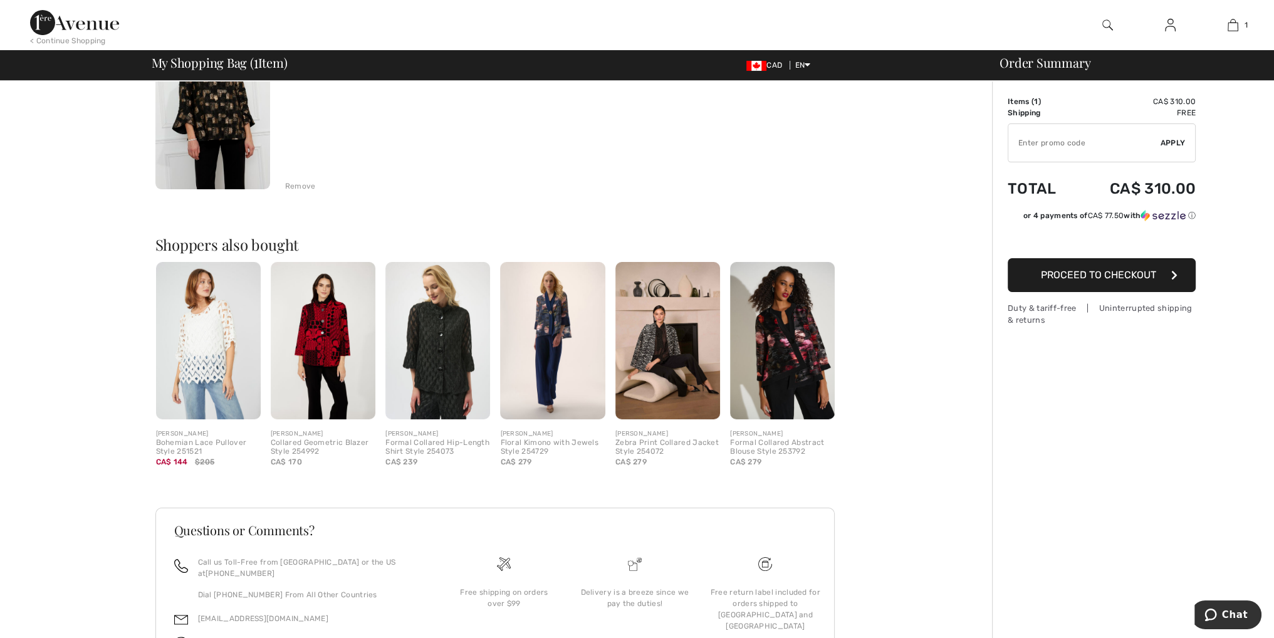
scroll to position [232, 0]
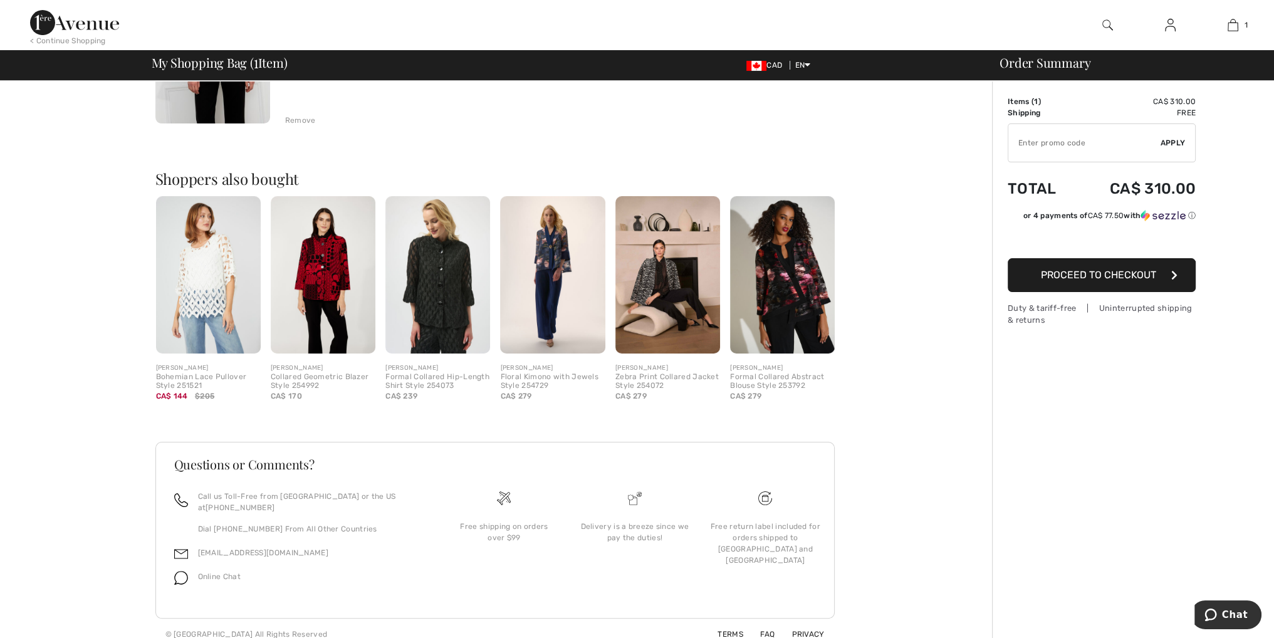
click at [556, 294] on img at bounding box center [552, 274] width 105 height 157
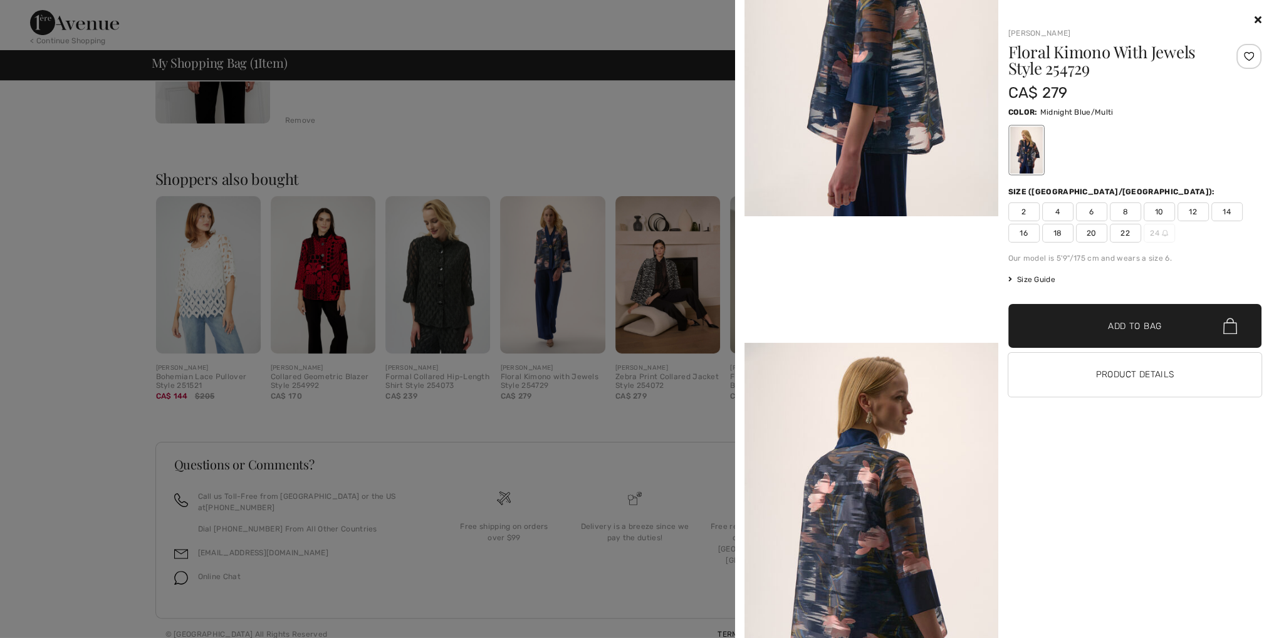
scroll to position [689, 0]
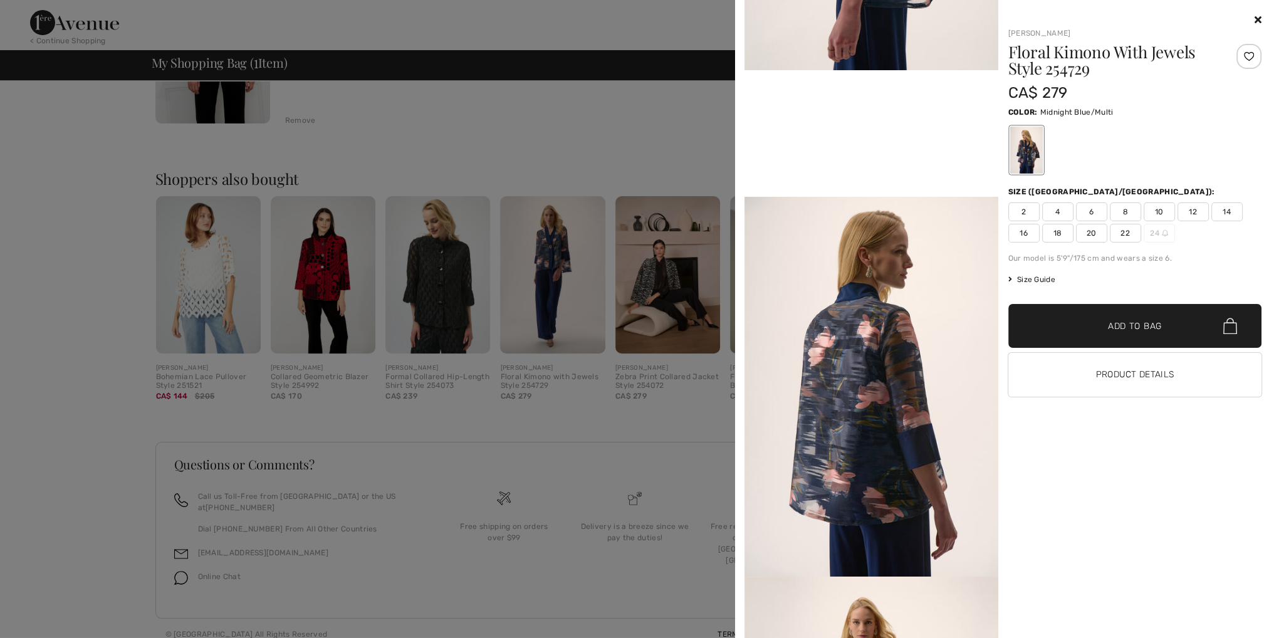
click at [1259, 21] on icon at bounding box center [1258, 19] width 7 height 10
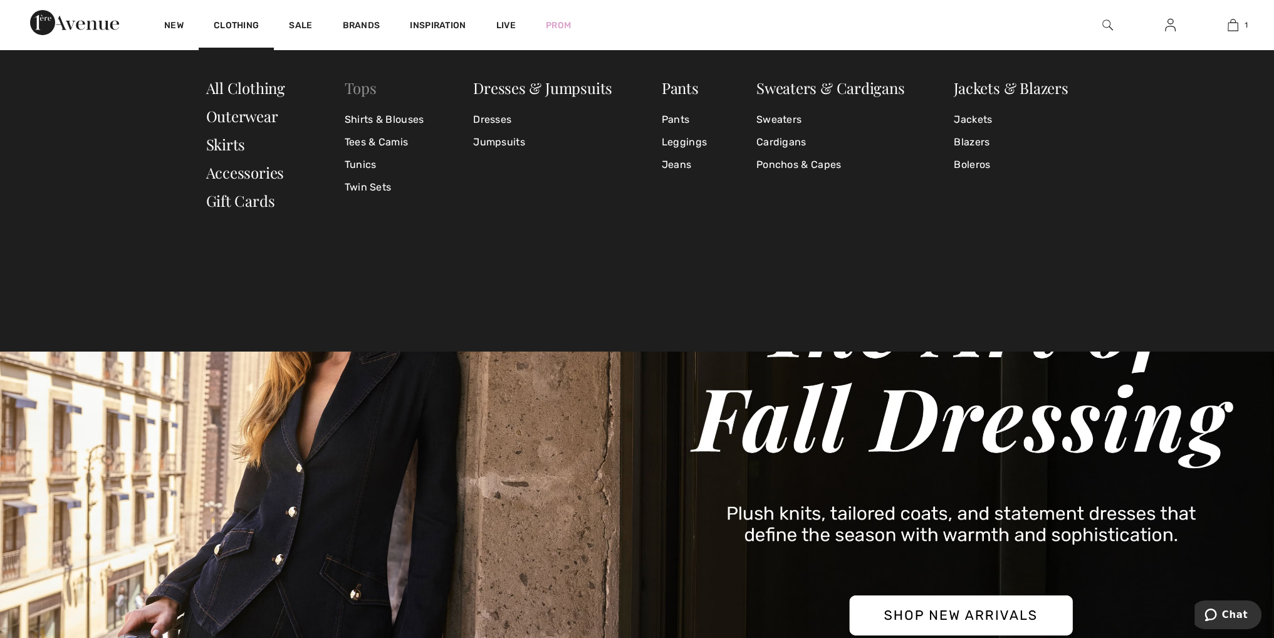
click at [370, 86] on link "Tops" at bounding box center [361, 88] width 32 height 20
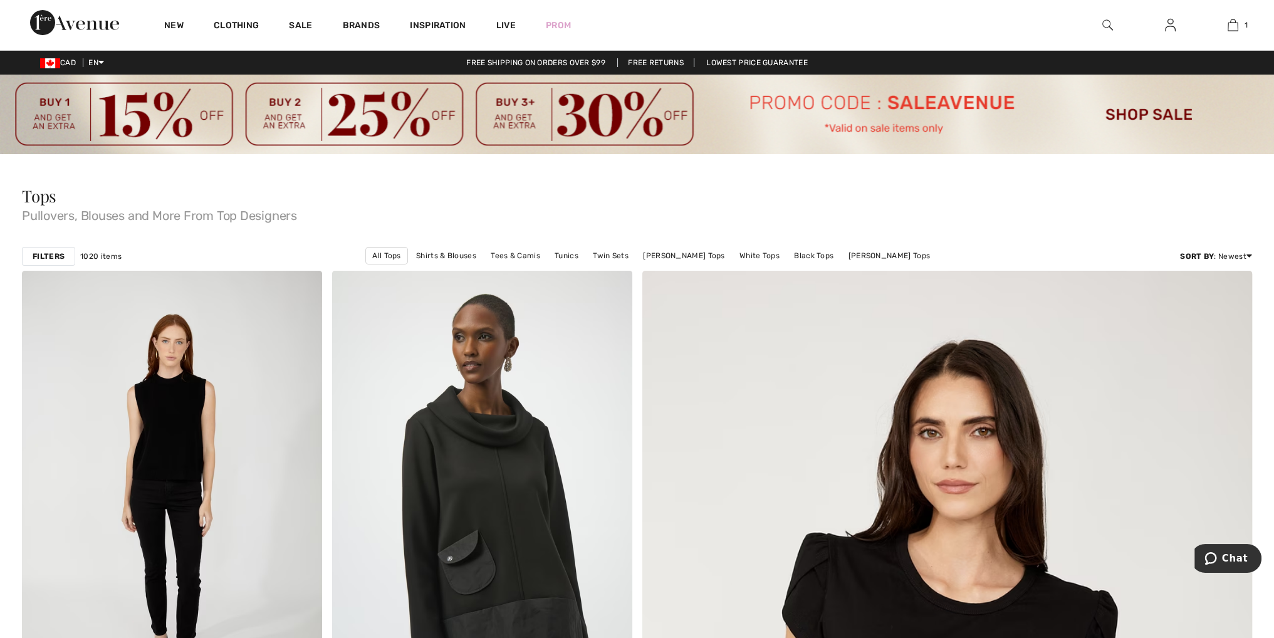
click at [48, 256] on strong "Filters" at bounding box center [49, 256] width 32 height 11
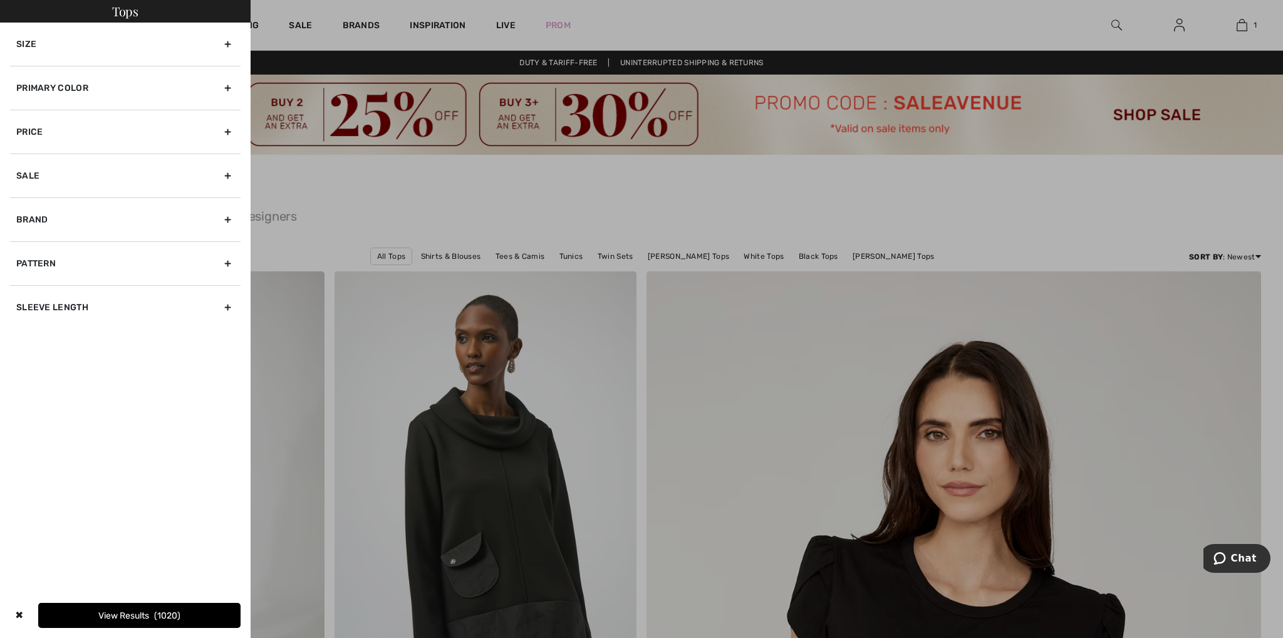
click at [226, 44] on div "Size" at bounding box center [125, 44] width 231 height 43
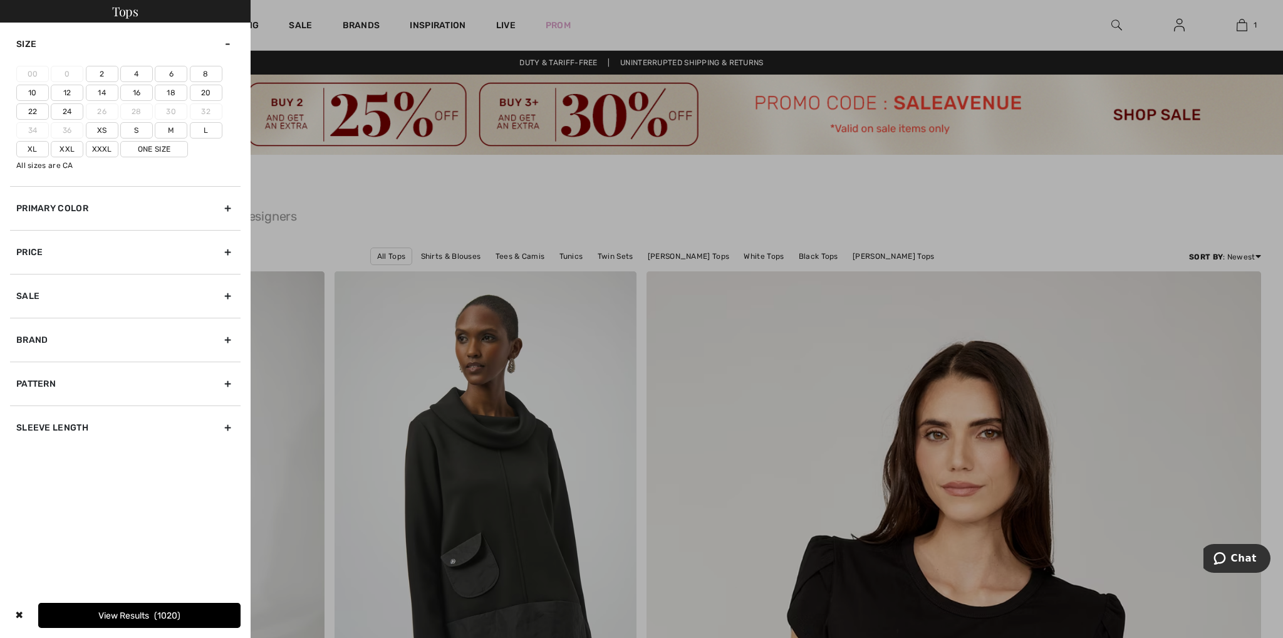
click at [206, 88] on label "20" at bounding box center [206, 93] width 33 height 16
click at [0, 0] on input"] "20" at bounding box center [0, 0] width 0 height 0
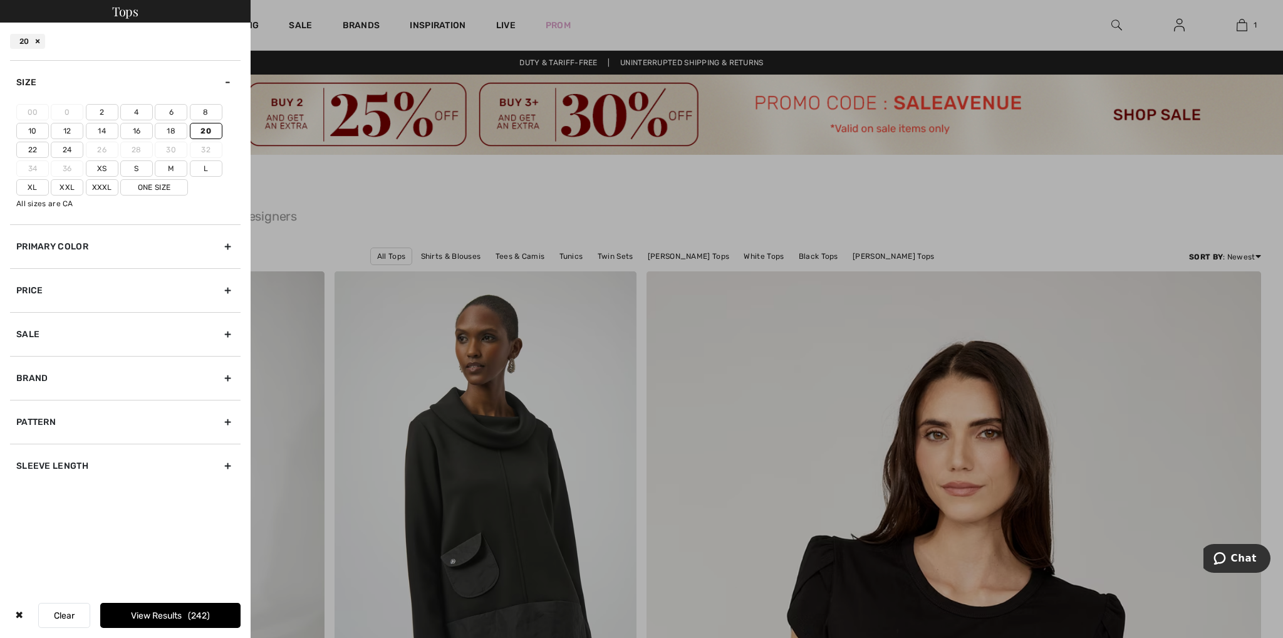
drag, startPoint x: 30, startPoint y: 147, endPoint x: 37, endPoint y: 152, distance: 8.5
click at [31, 146] on label "22" at bounding box center [32, 150] width 33 height 16
click at [0, 0] on input"] "22" at bounding box center [0, 0] width 0 height 0
drag, startPoint x: 64, startPoint y: 181, endPoint x: 177, endPoint y: 202, distance: 115.4
click at [72, 186] on label "Xxl" at bounding box center [67, 187] width 33 height 16
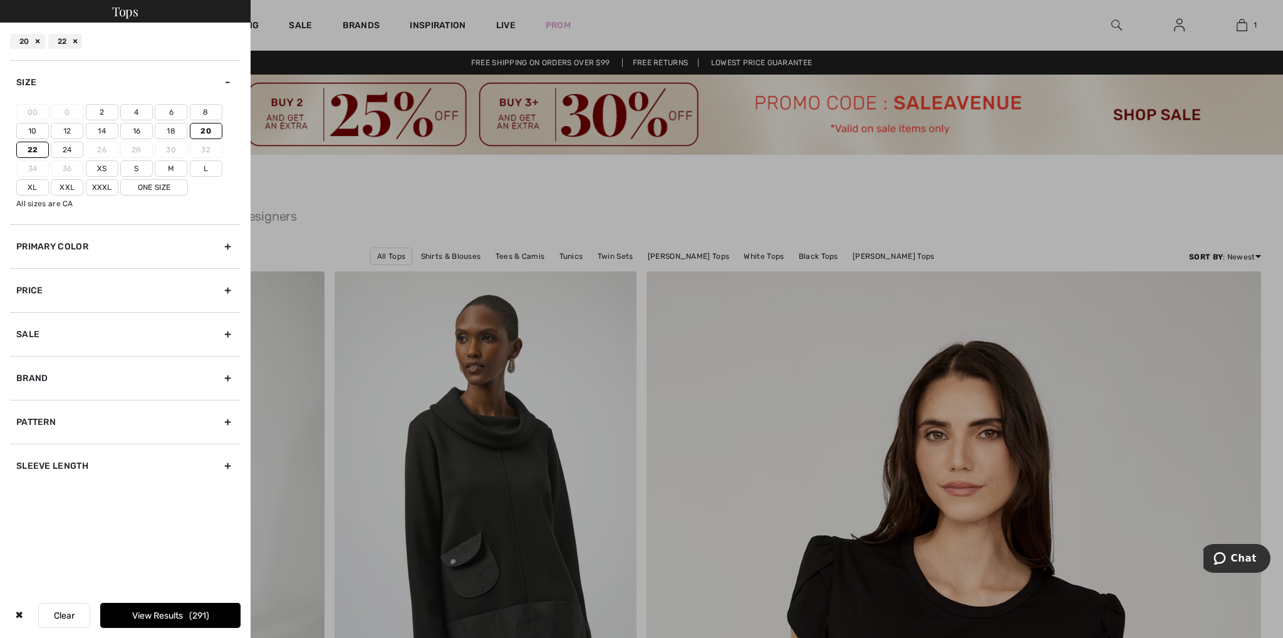
click at [165, 181] on label "One Size" at bounding box center [154, 187] width 68 height 16
click at [0, 0] on input"] "One Size" at bounding box center [0, 0] width 0 height 0
click at [171, 617] on button "View Results 293" at bounding box center [170, 615] width 140 height 25
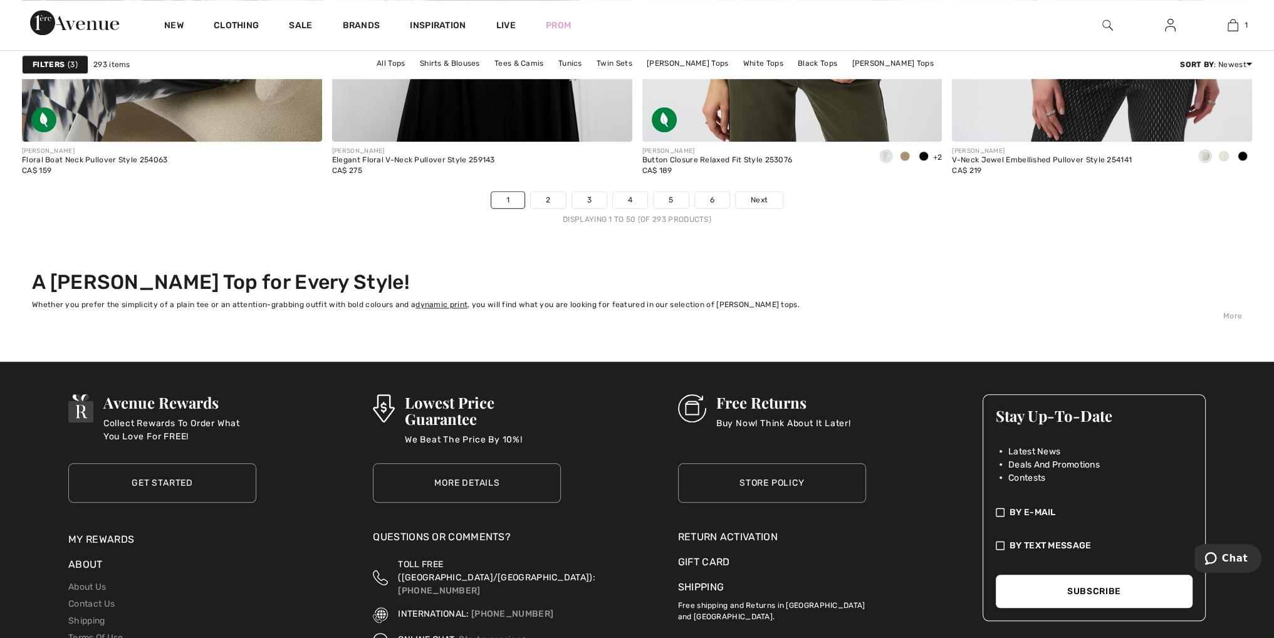
scroll to position [7959, 0]
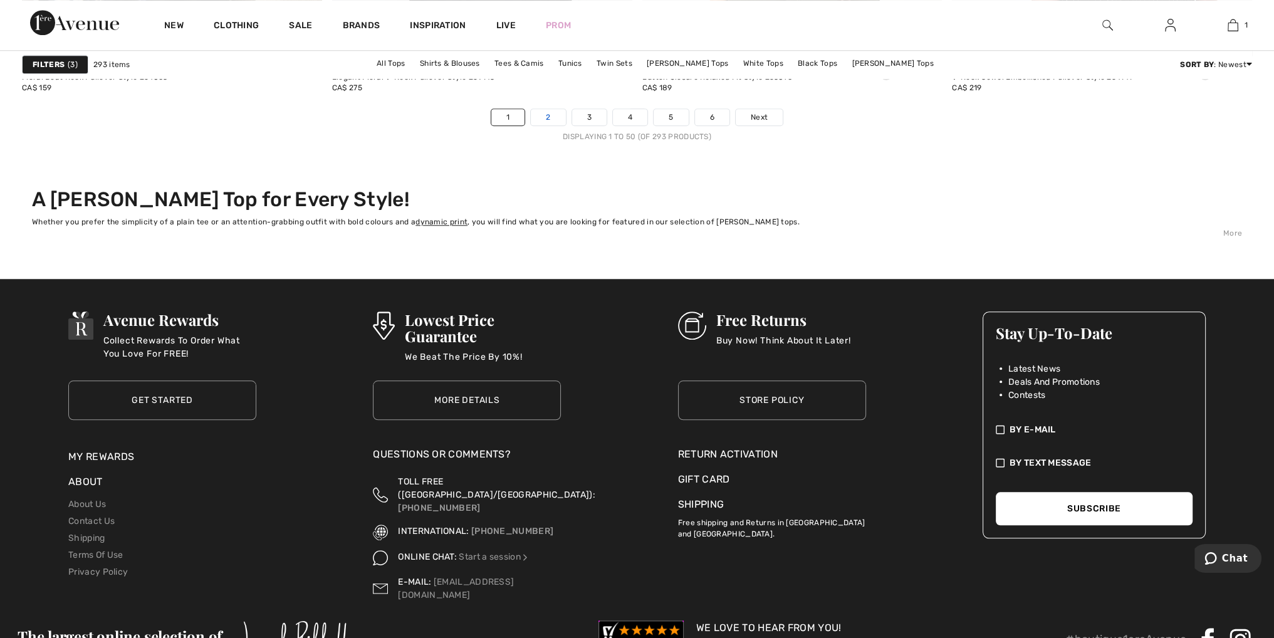
click at [546, 112] on link "2" at bounding box center [548, 117] width 34 height 16
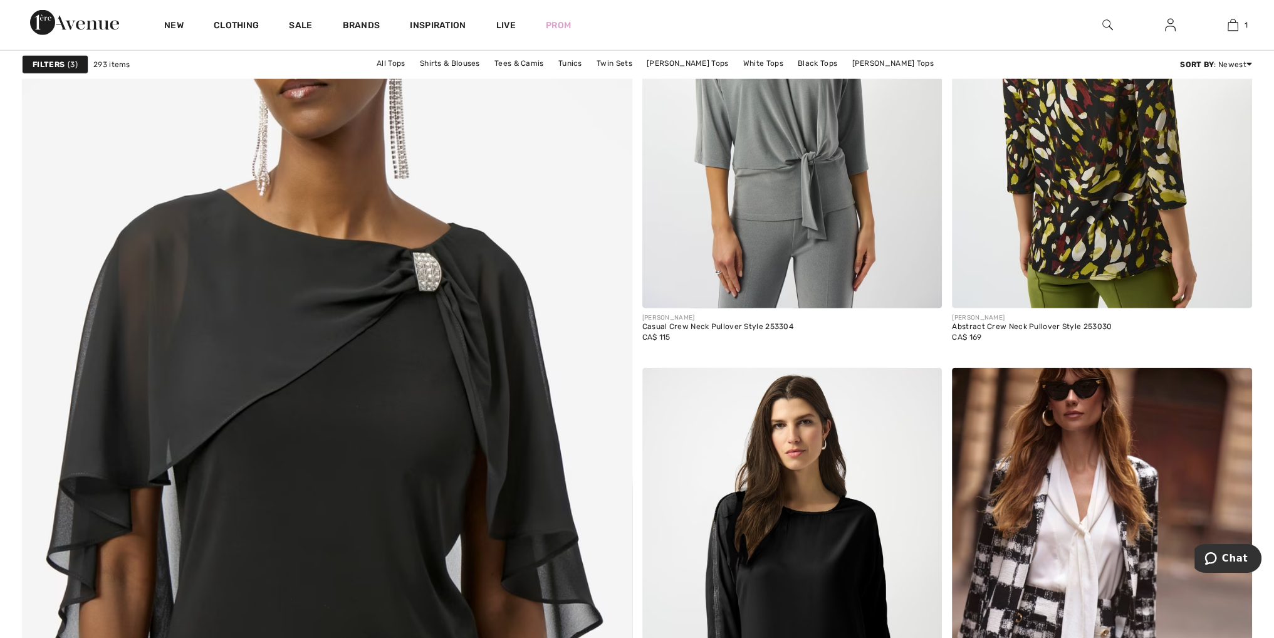
scroll to position [4387, 0]
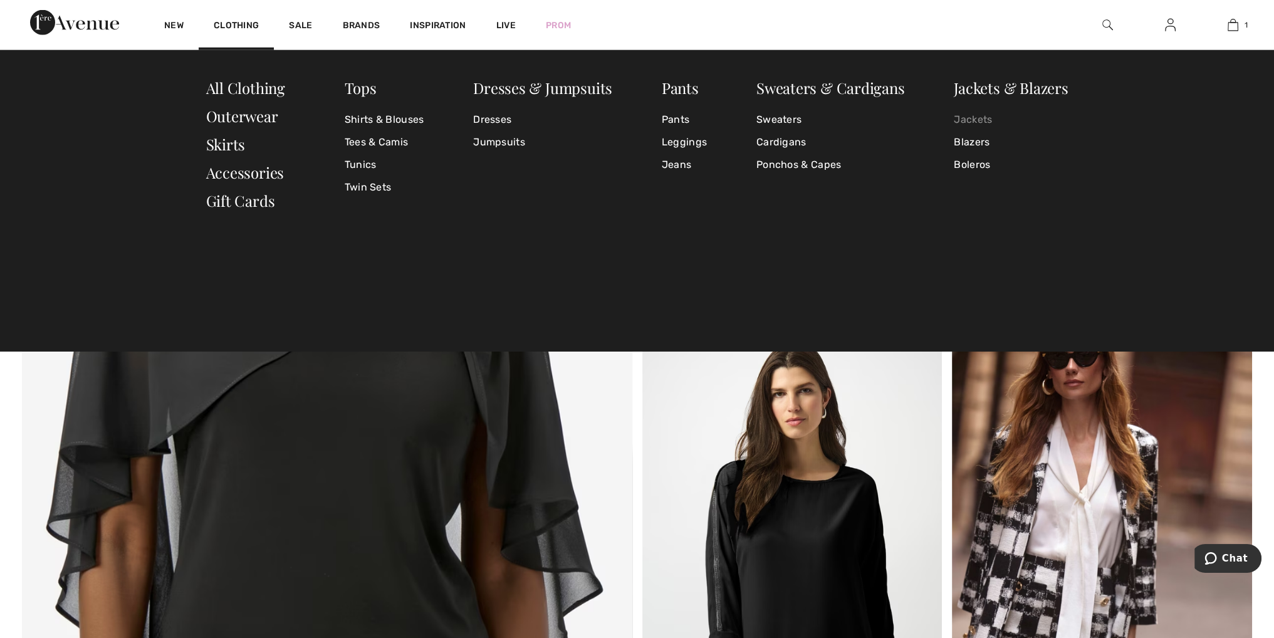
click at [989, 119] on link "Jackets" at bounding box center [1011, 119] width 114 height 23
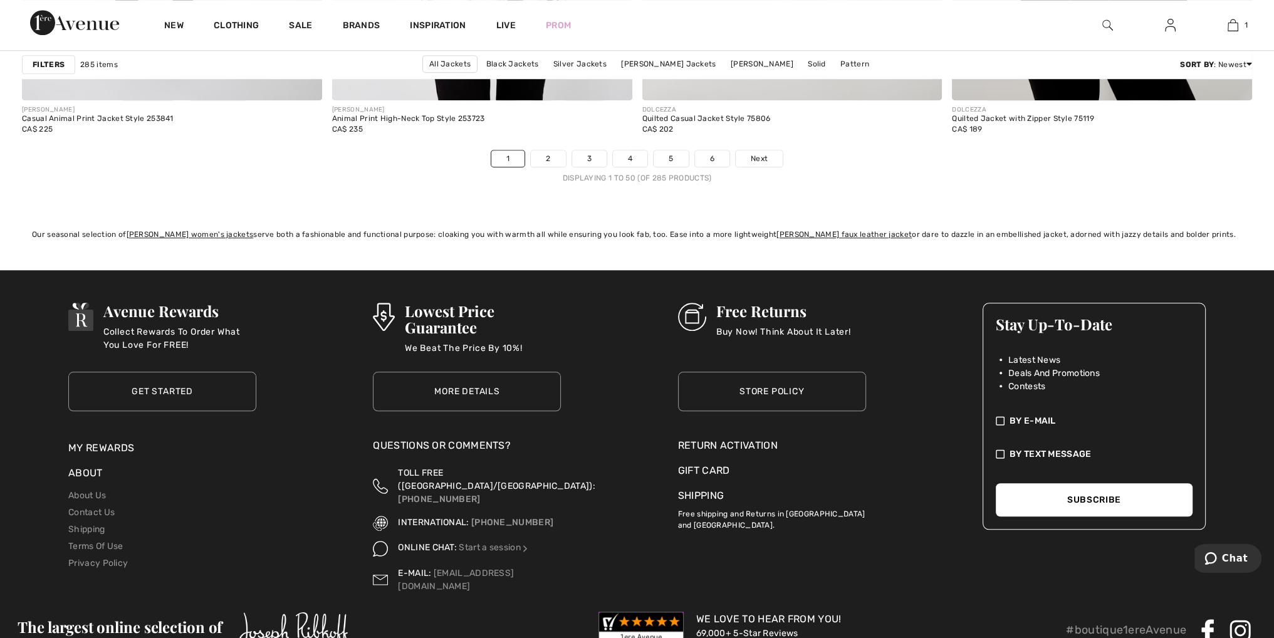
scroll to position [7974, 0]
